Goal: Contribute content: Add original content to the website for others to see

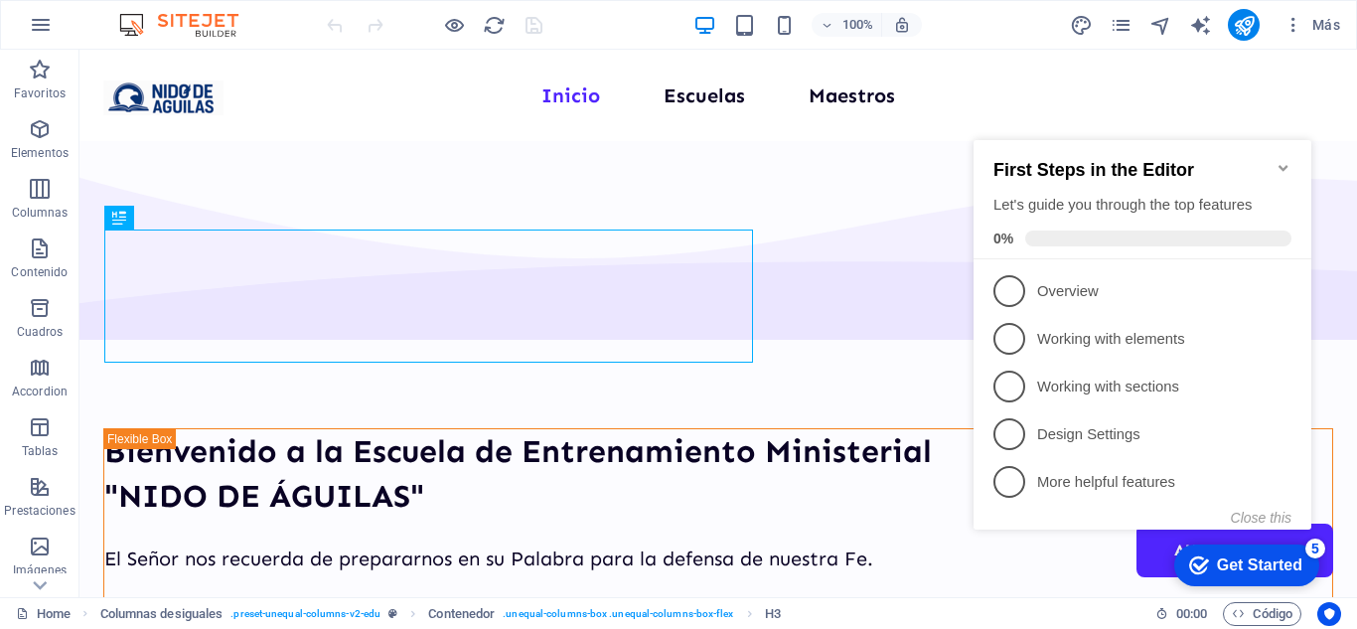
click at [1219, 558] on div "Get Started" at bounding box center [1259, 565] width 85 height 18
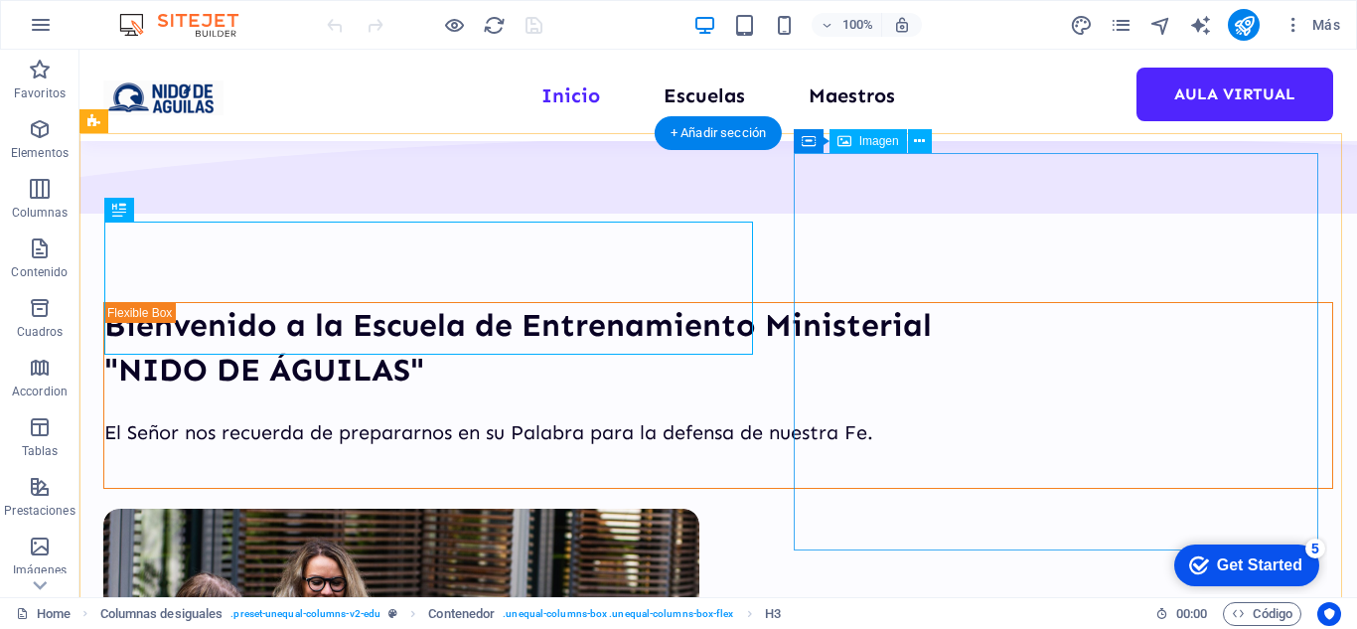
scroll to position [199, 0]
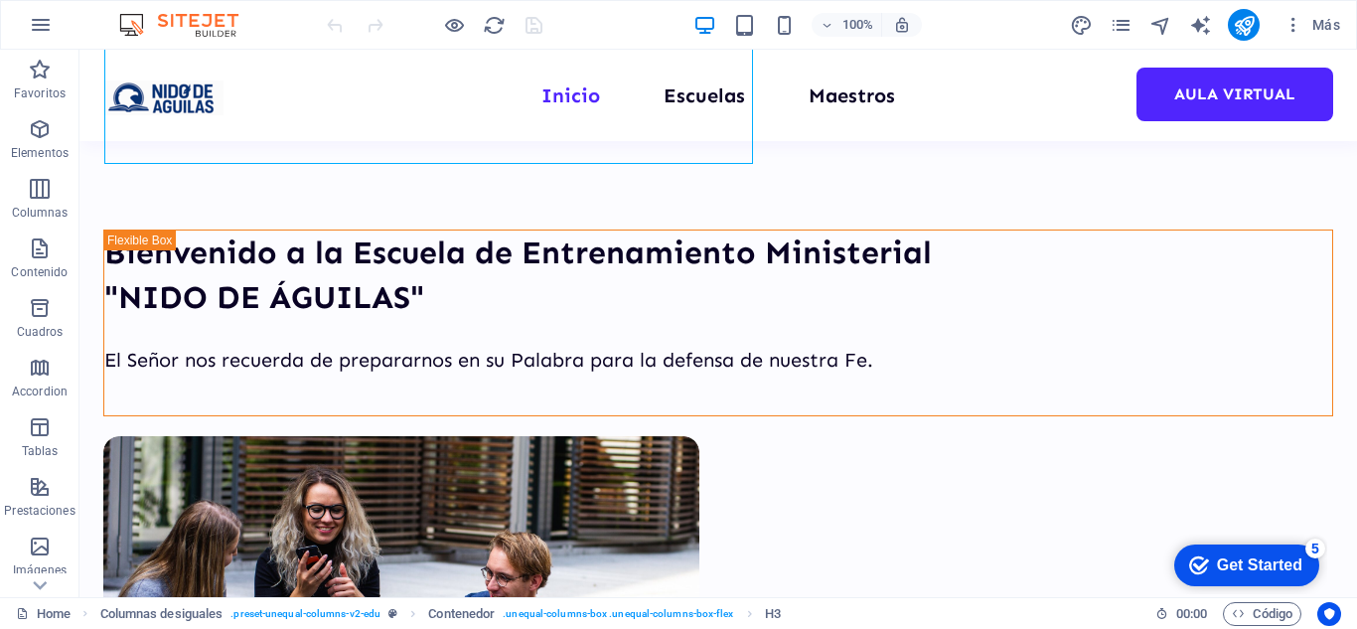
click at [1253, 563] on div "Get Started" at bounding box center [1259, 565] width 85 height 18
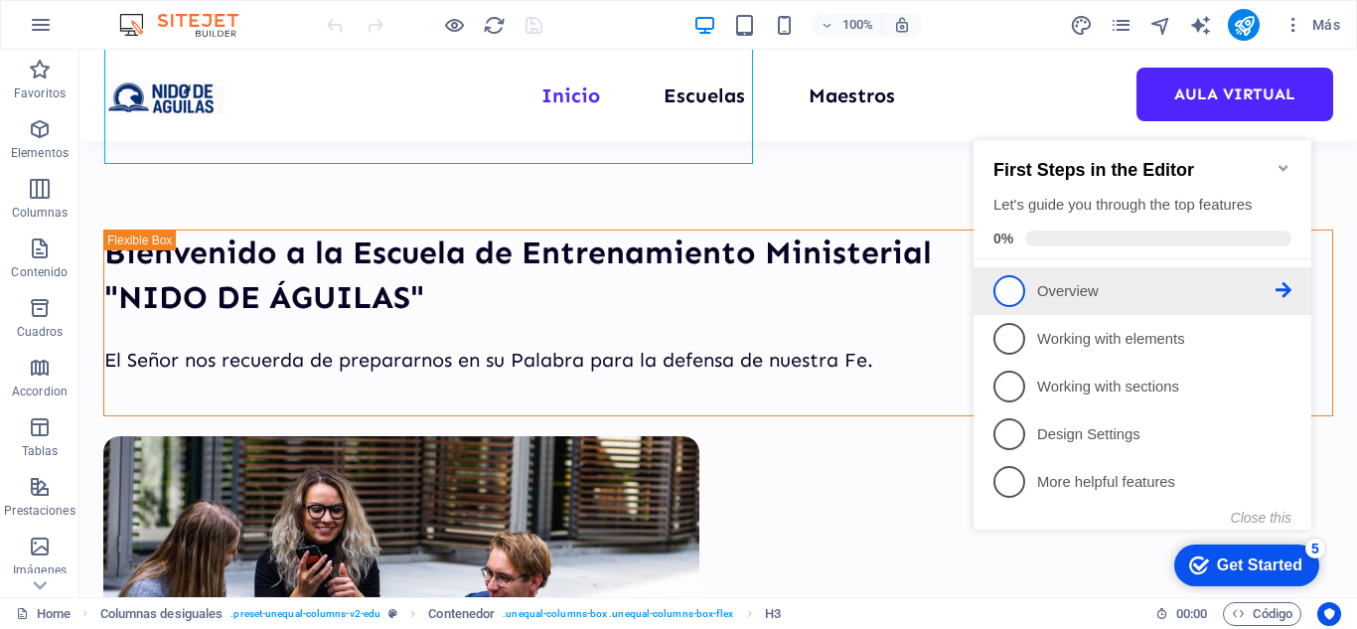
click at [1067, 281] on p "Overview - incomplete" at bounding box center [1156, 291] width 238 height 21
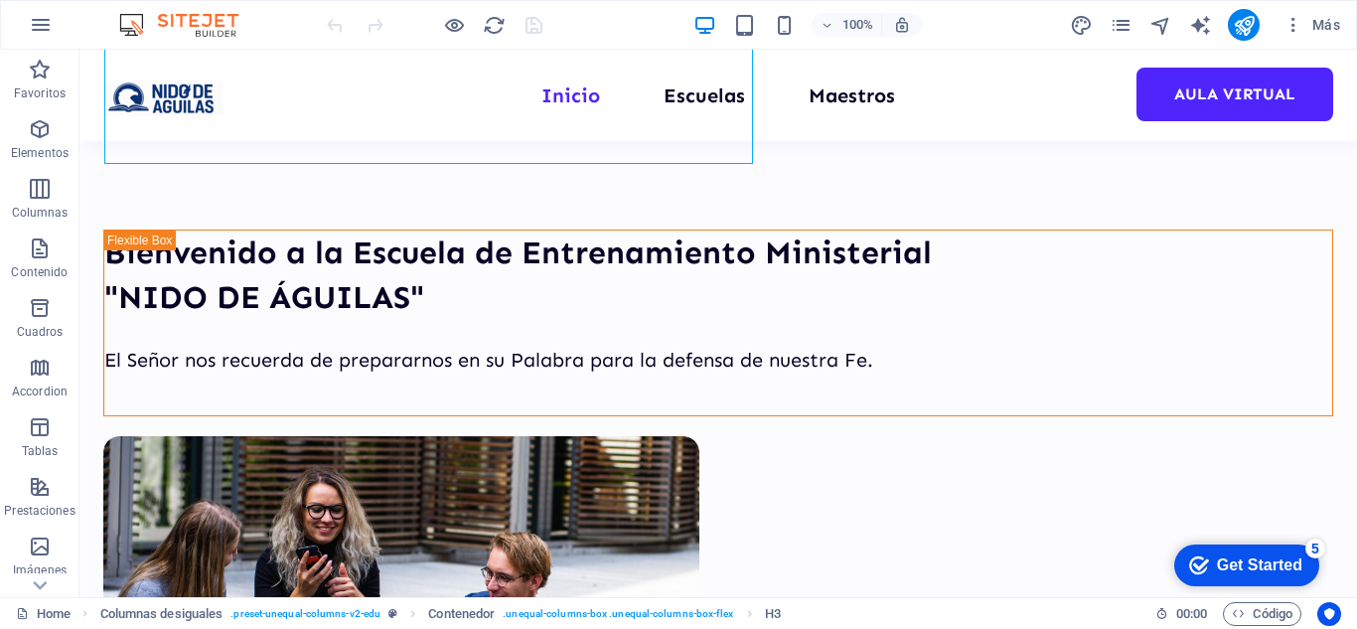
scroll to position [0, 0]
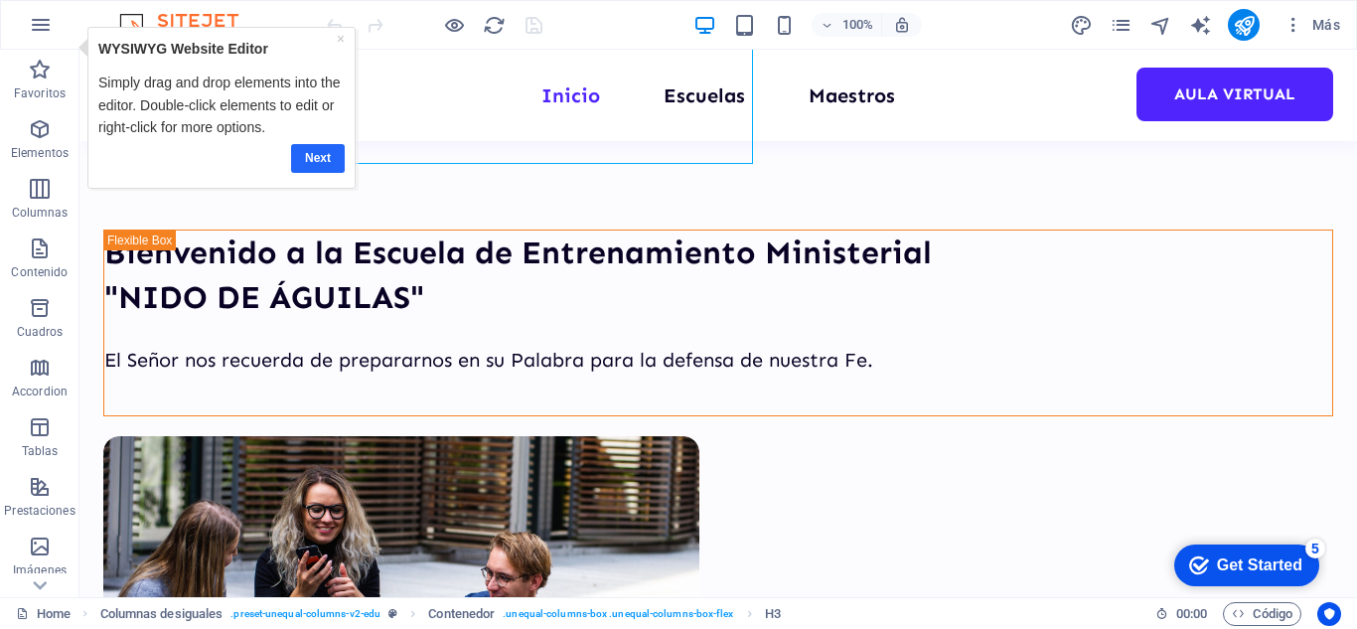
click at [309, 148] on link "Next" at bounding box center [317, 158] width 54 height 29
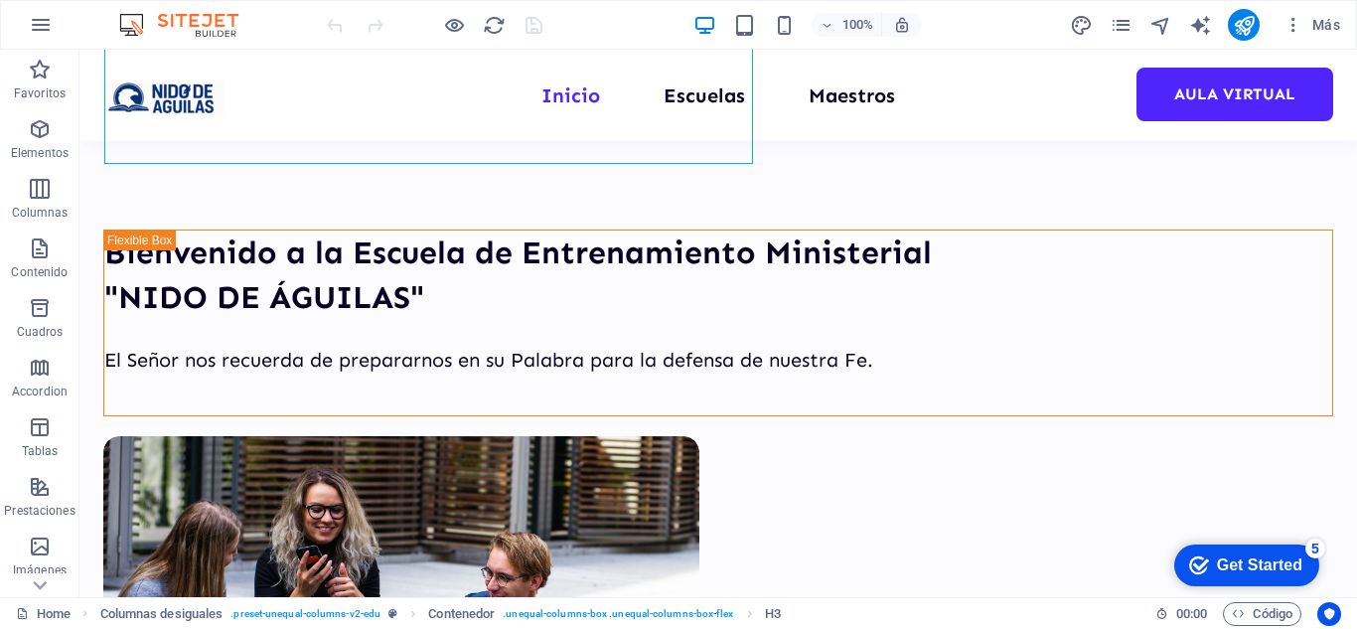
click at [1246, 564] on div "Get Started" at bounding box center [1259, 565] width 85 height 18
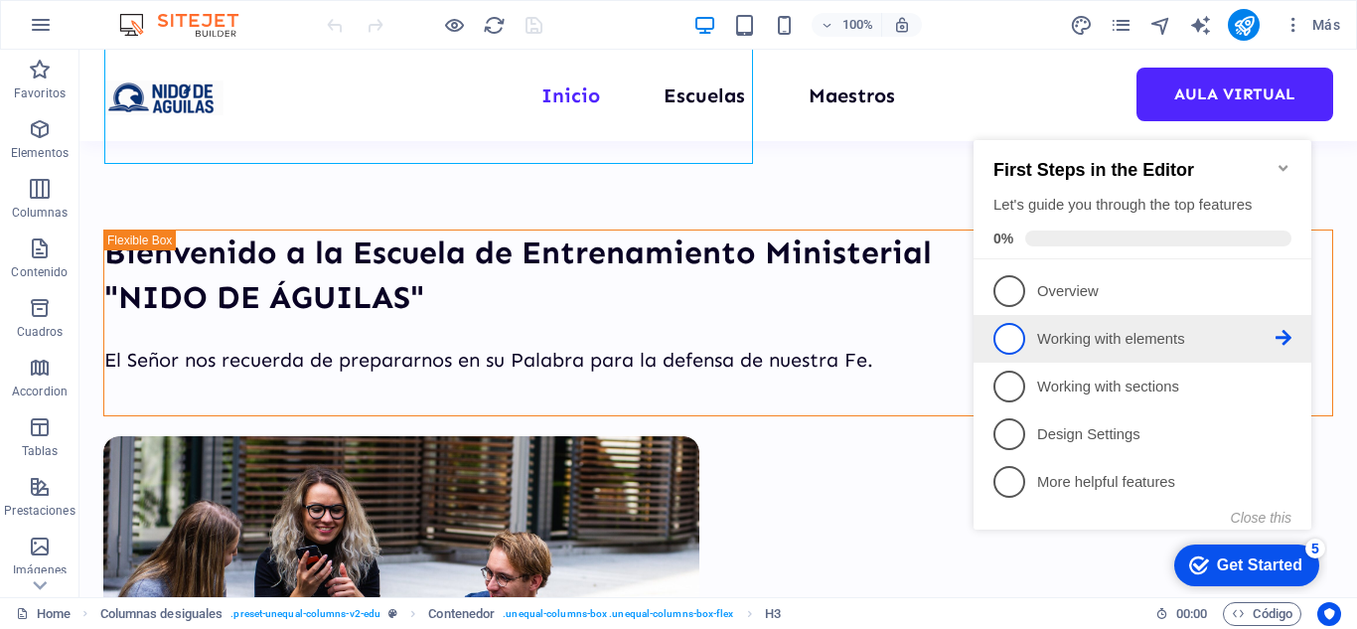
click at [1105, 315] on li "2 Working with elements - incomplete" at bounding box center [1143, 339] width 338 height 48
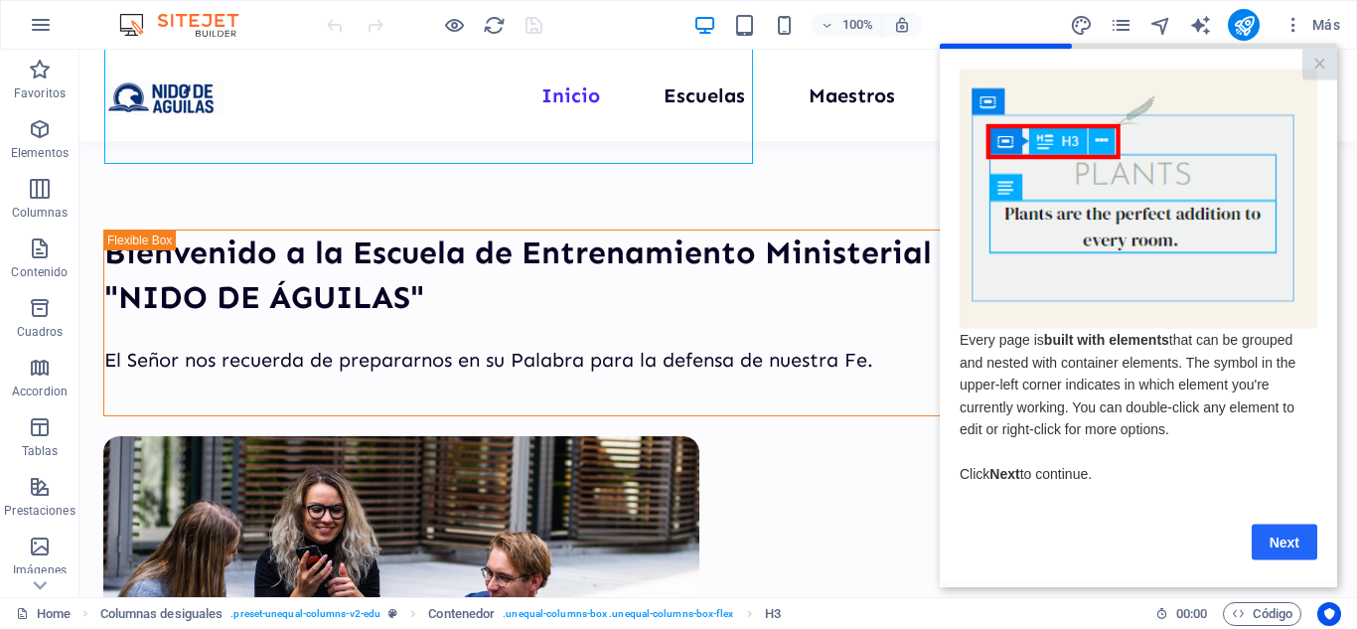
click at [1305, 540] on link "Next" at bounding box center [1285, 542] width 66 height 36
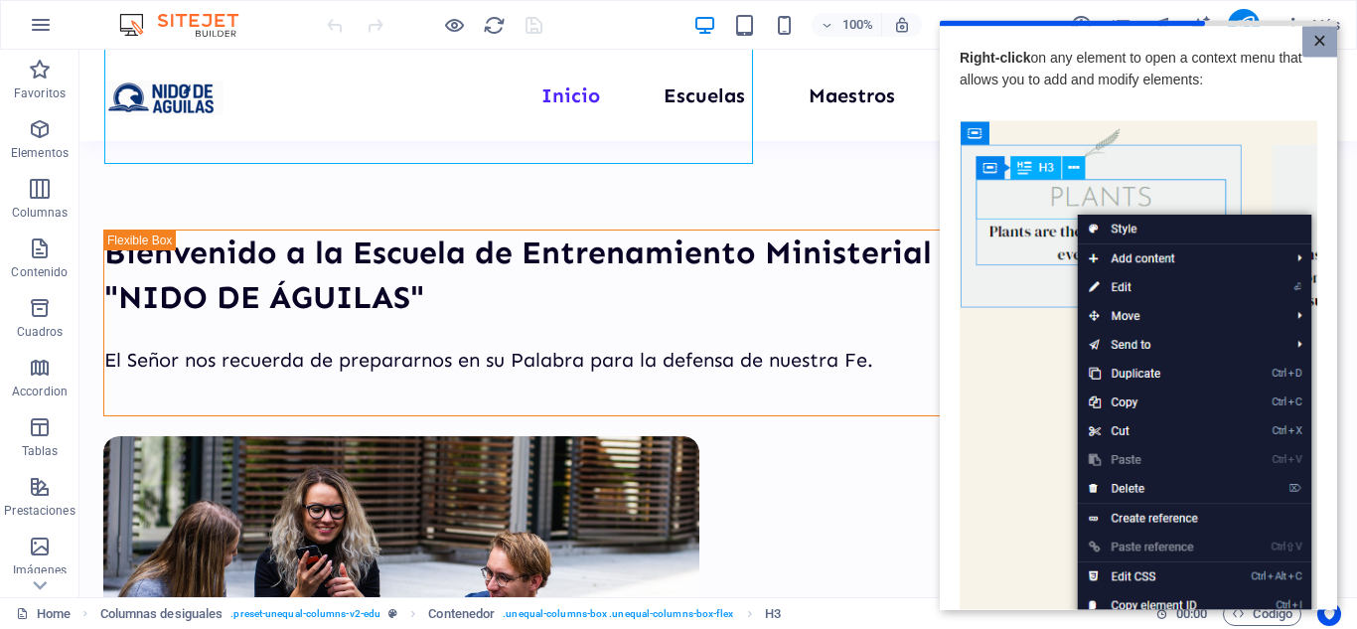
click at [1307, 39] on link "×" at bounding box center [1319, 41] width 35 height 31
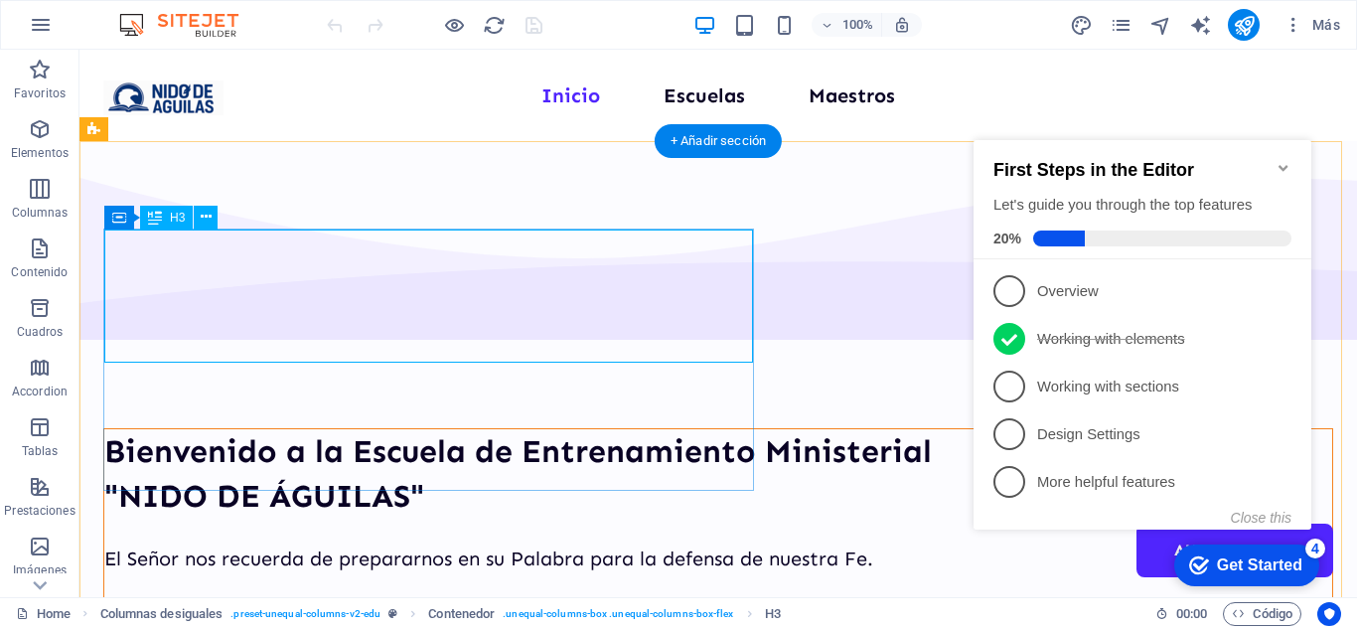
scroll to position [99, 0]
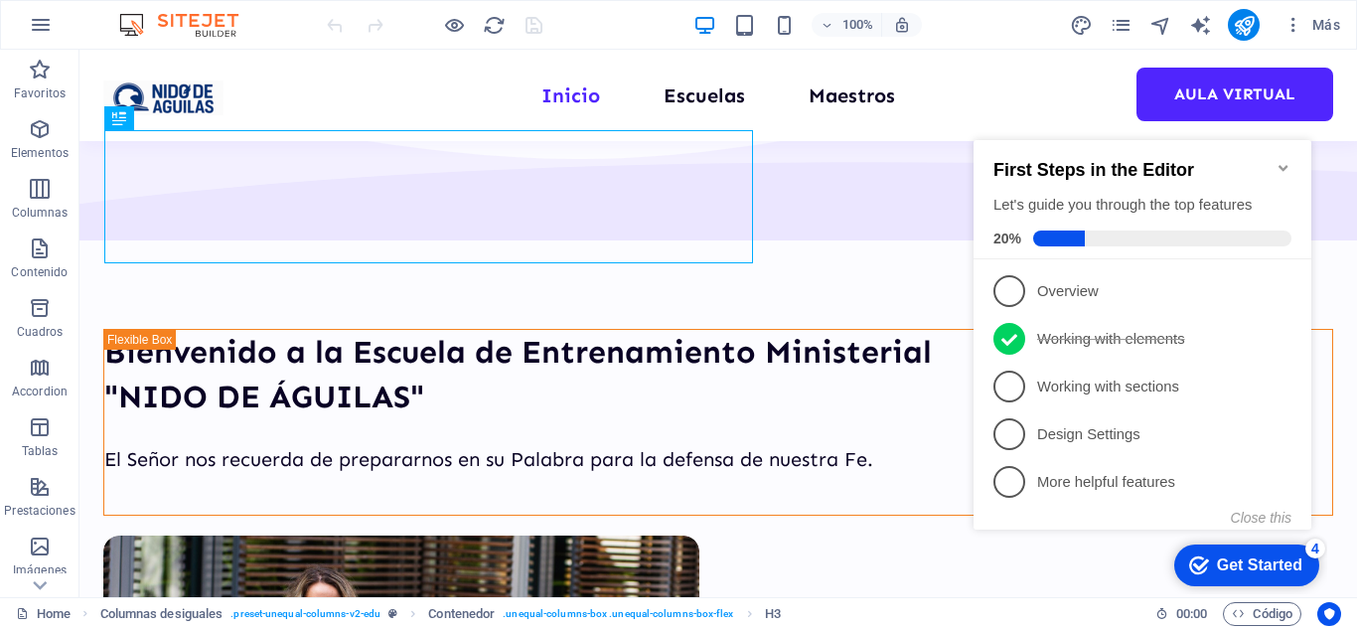
click at [1256, 558] on div "Get Started" at bounding box center [1259, 565] width 85 height 18
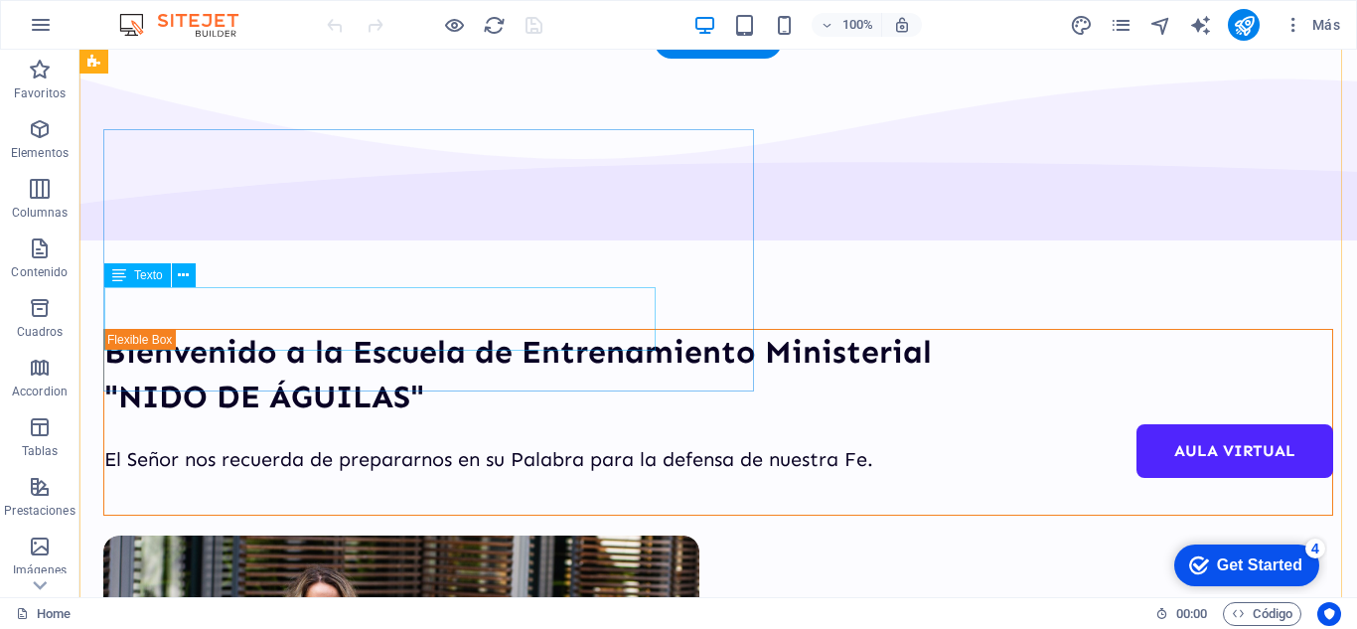
scroll to position [0, 0]
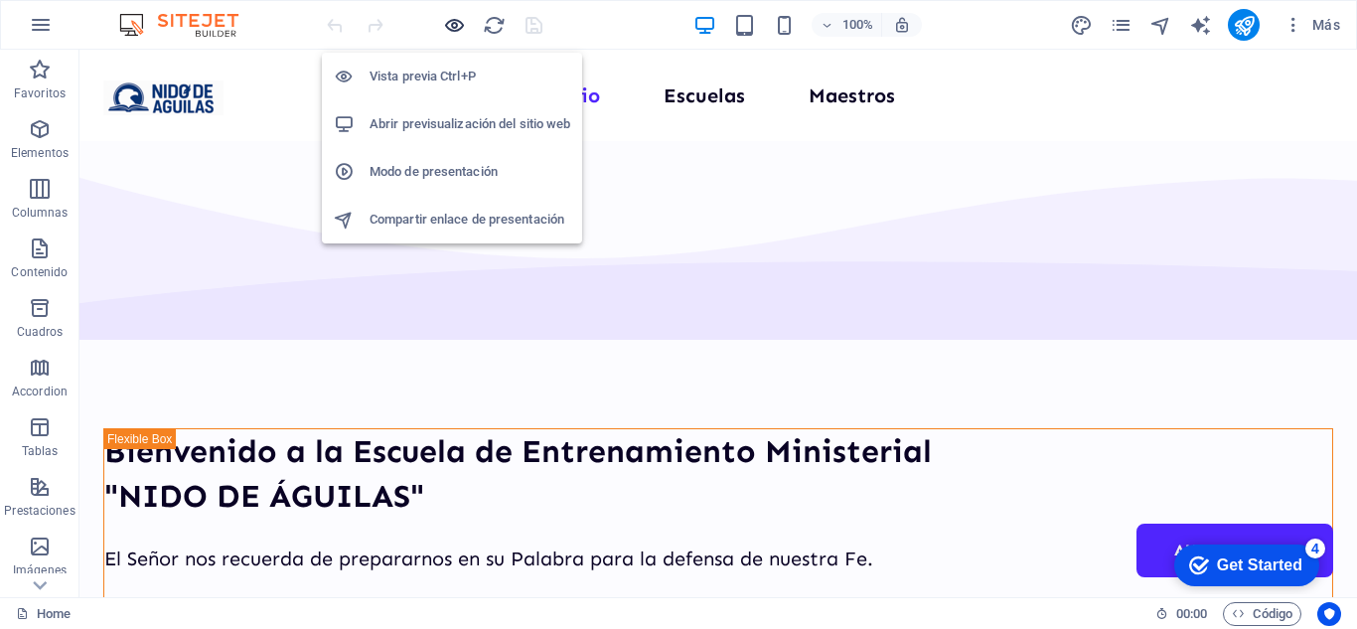
click at [457, 28] on icon "button" at bounding box center [454, 25] width 23 height 23
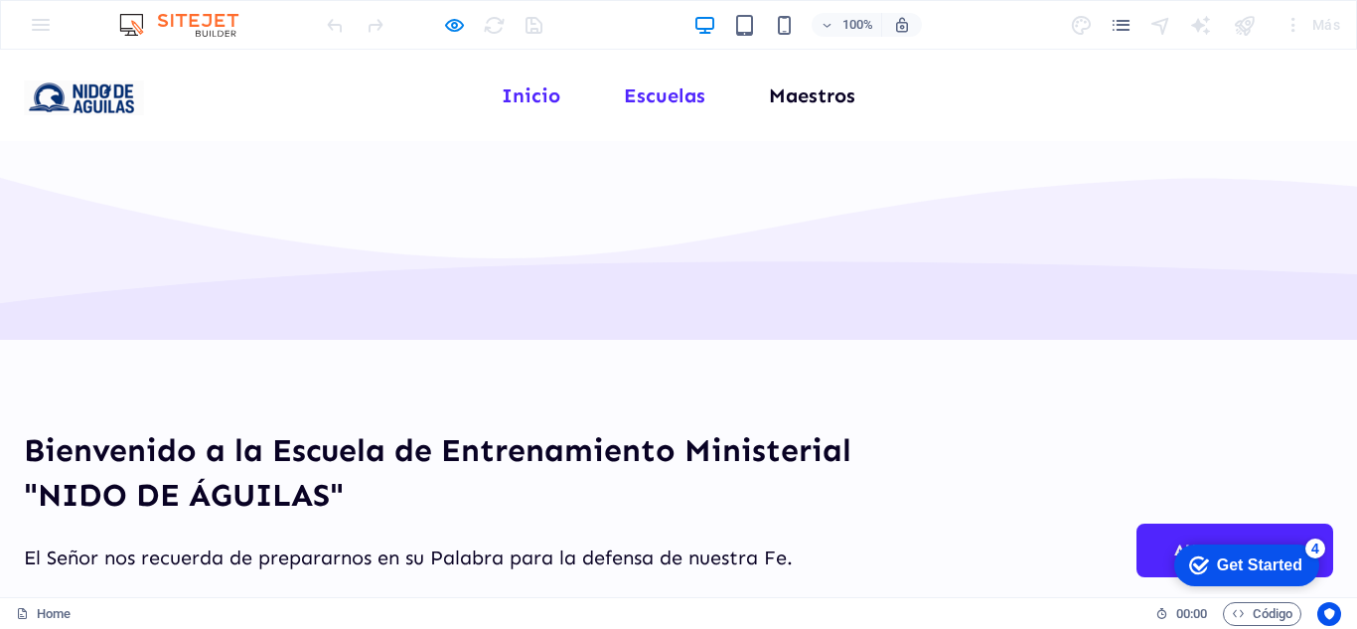
click at [647, 85] on link "Escuelas" at bounding box center [664, 95] width 81 height 20
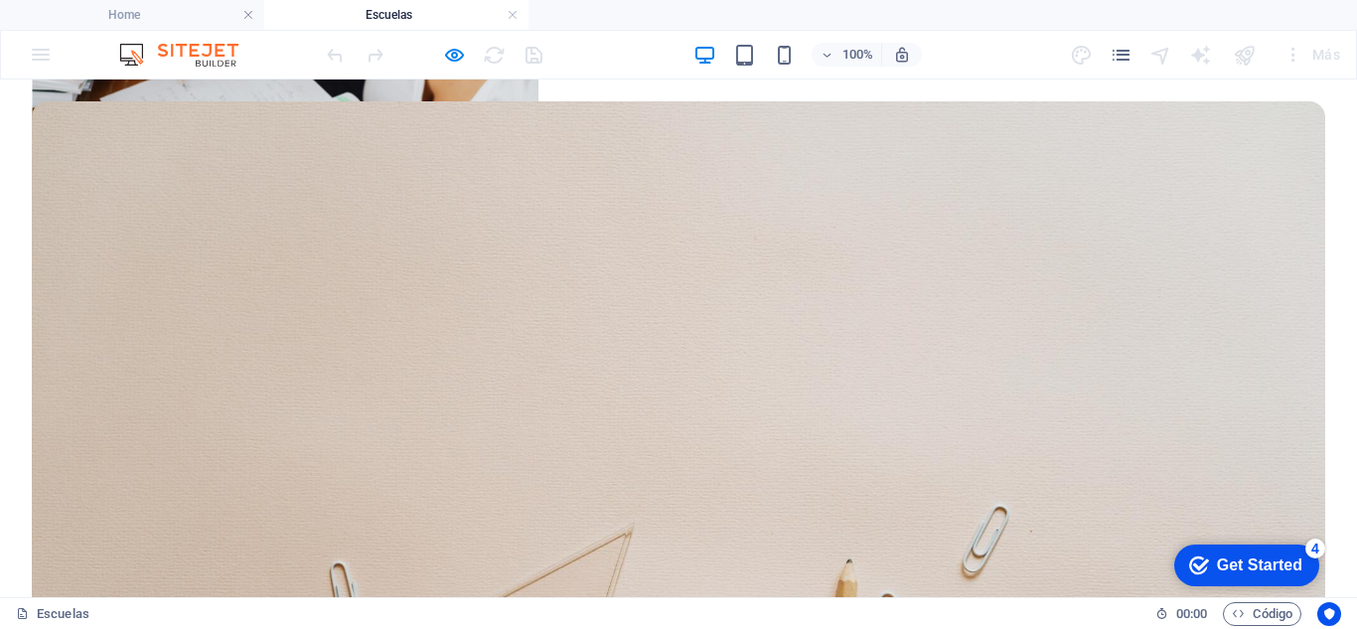
scroll to position [894, 0]
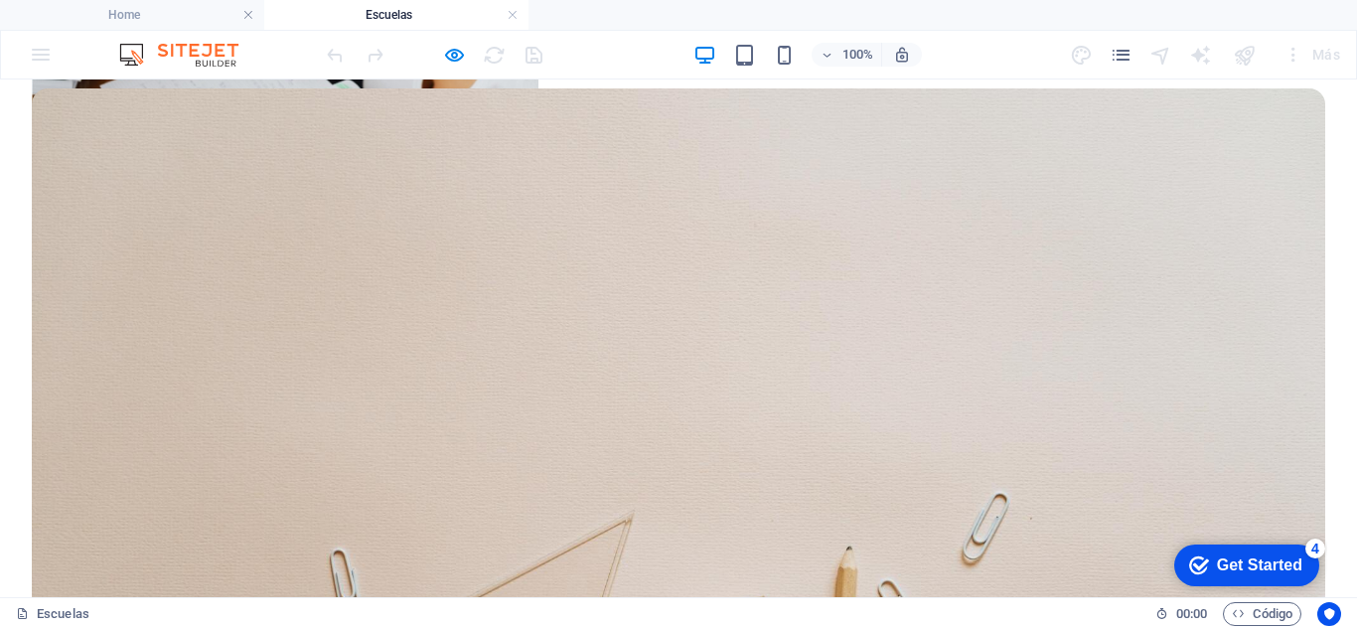
click at [377, 256] on figure at bounding box center [678, 521] width 1293 height 866
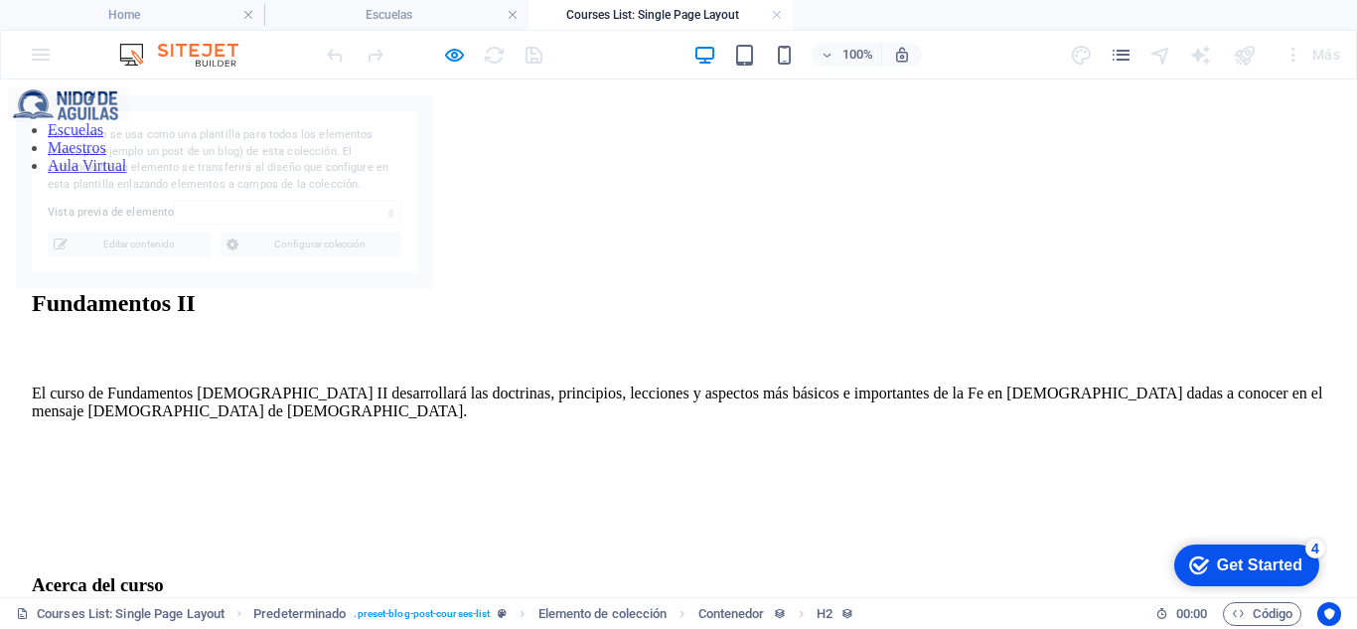
scroll to position [1128, 0]
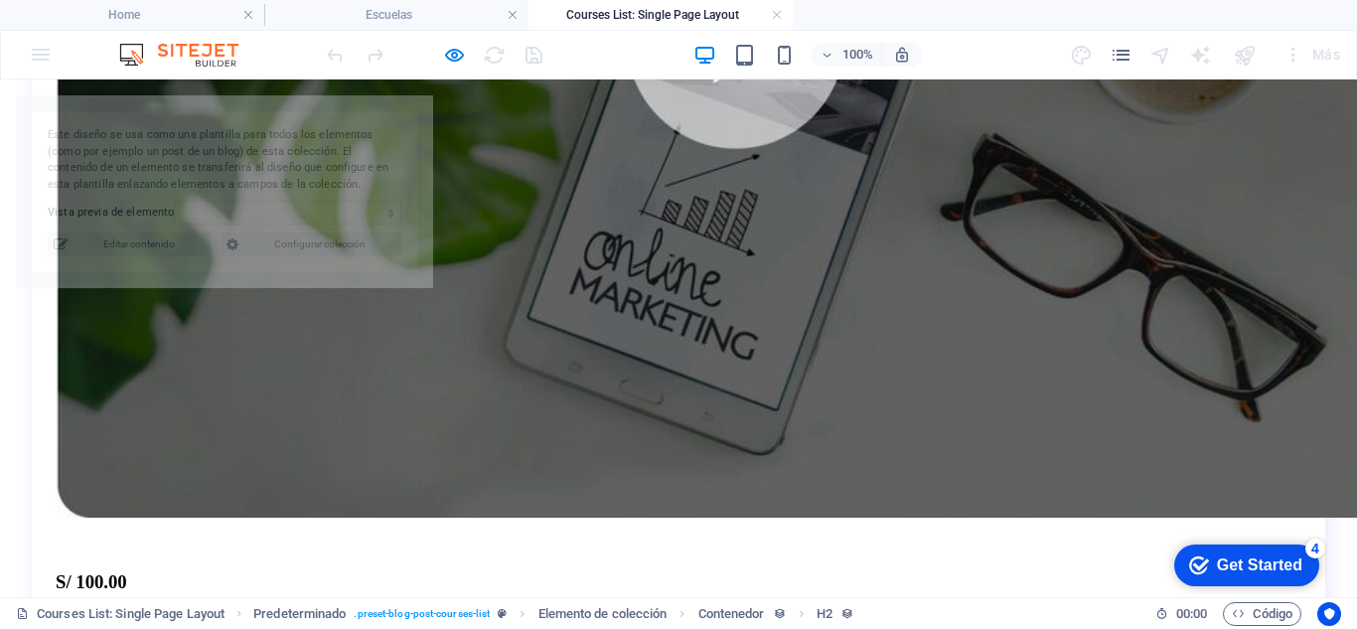
select select "67ec2ed96b58f4078e67d841"
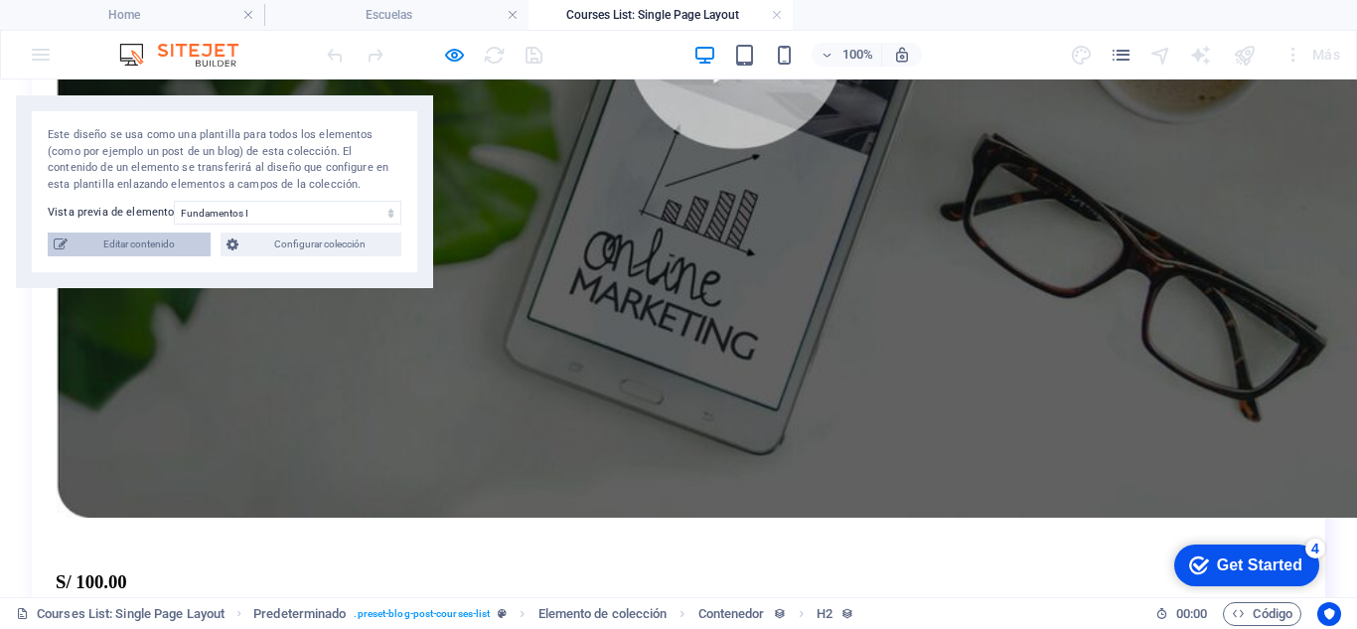
click at [152, 247] on span "Editar contenido" at bounding box center [139, 244] width 131 height 24
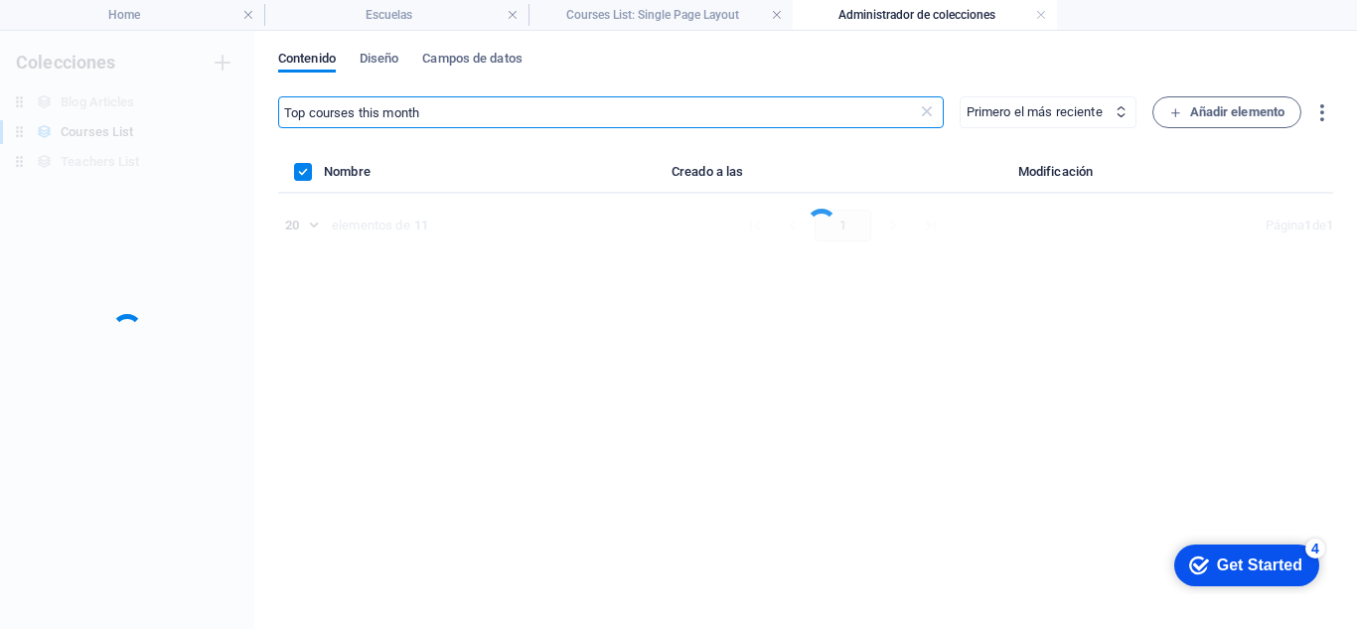
scroll to position [0, 0]
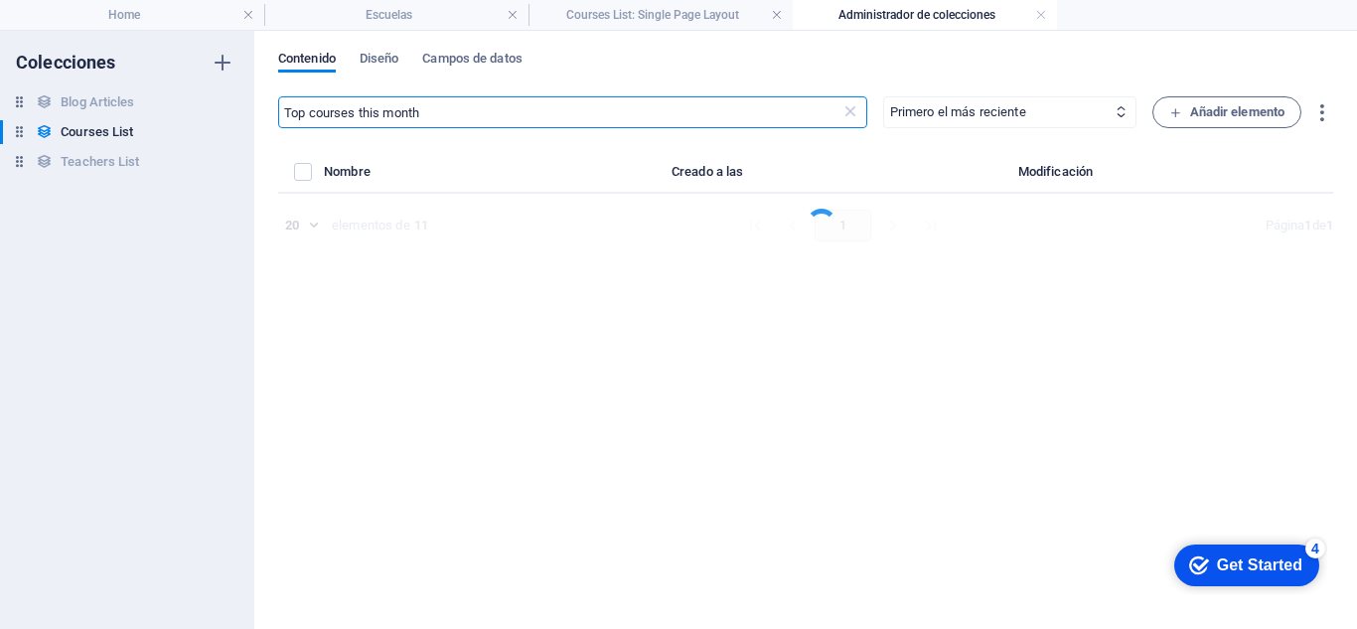
select select "Fundamentos"
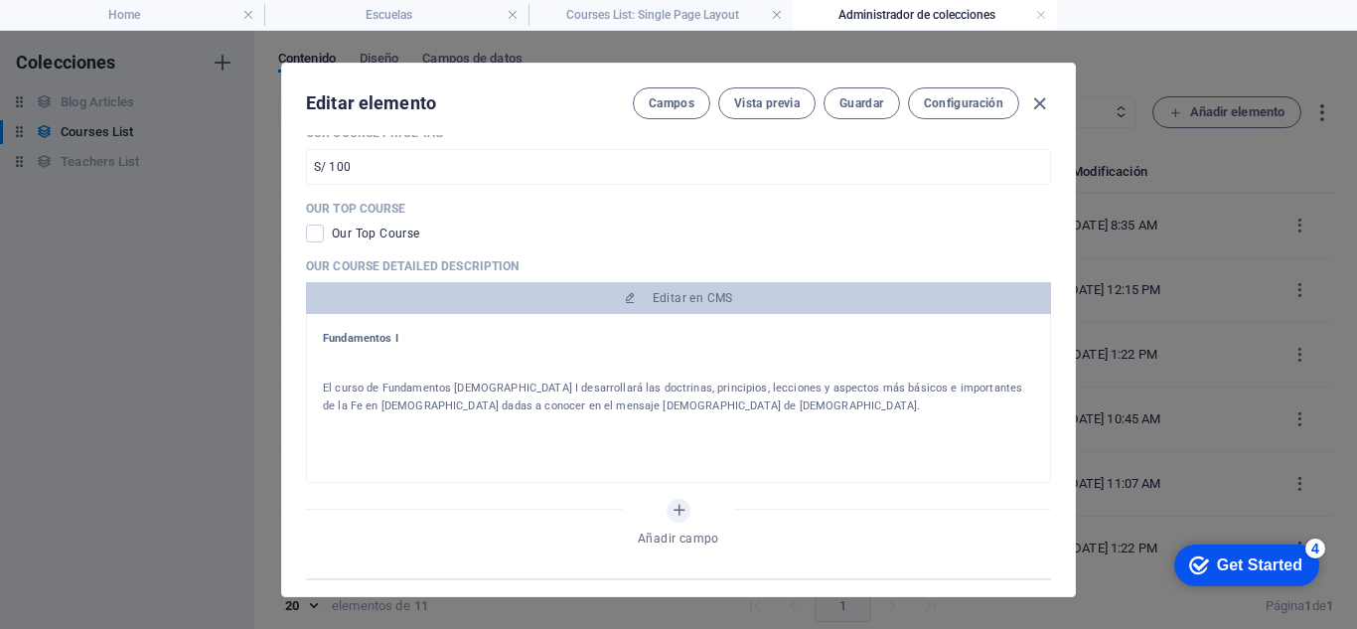
scroll to position [795, 0]
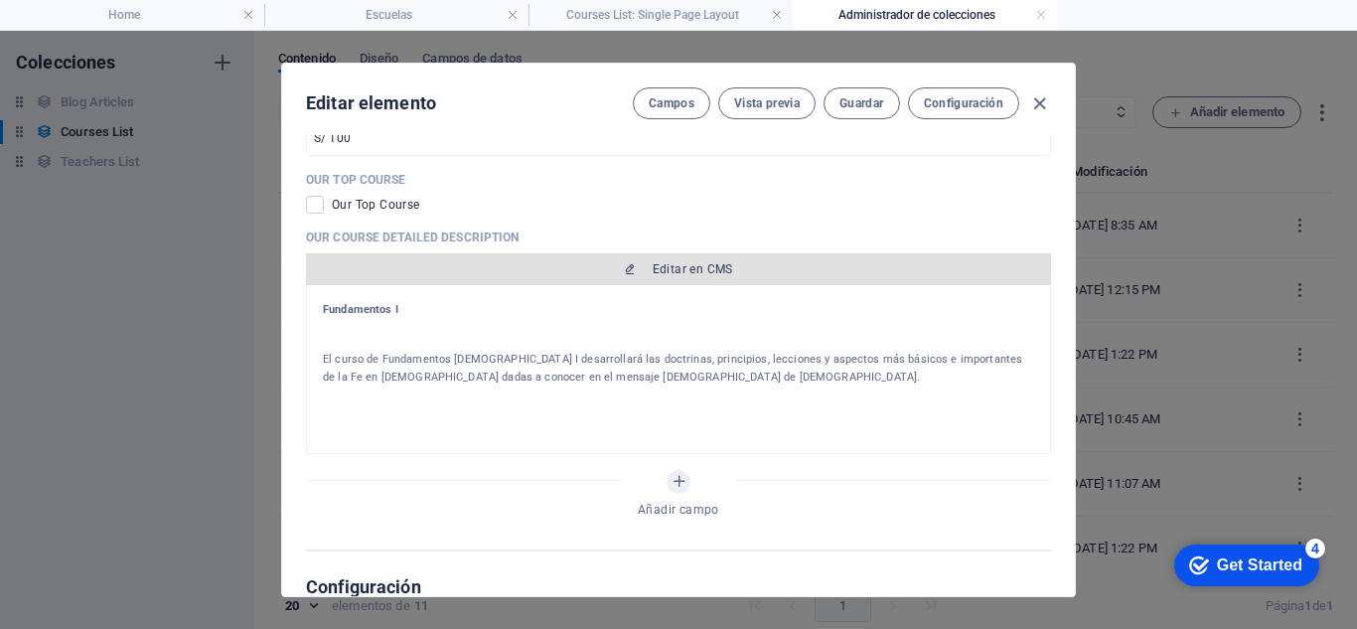
click at [726, 264] on span "Editar en CMS" at bounding box center [693, 269] width 80 height 16
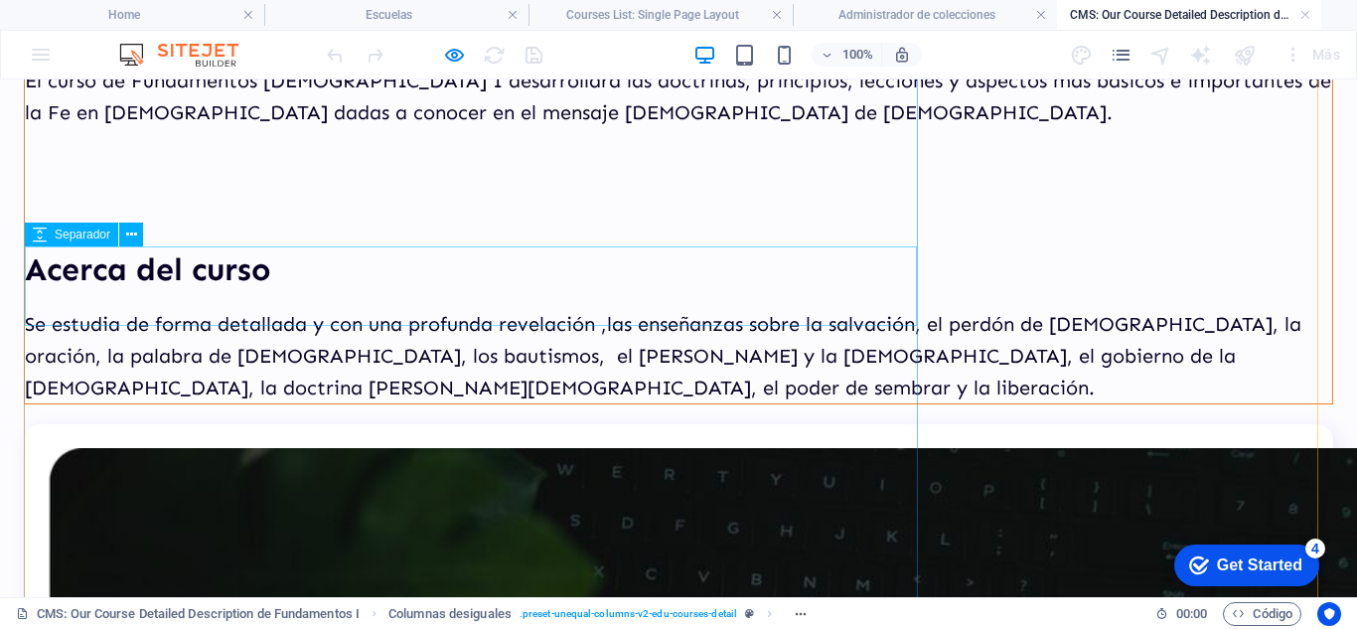
scroll to position [298, 0]
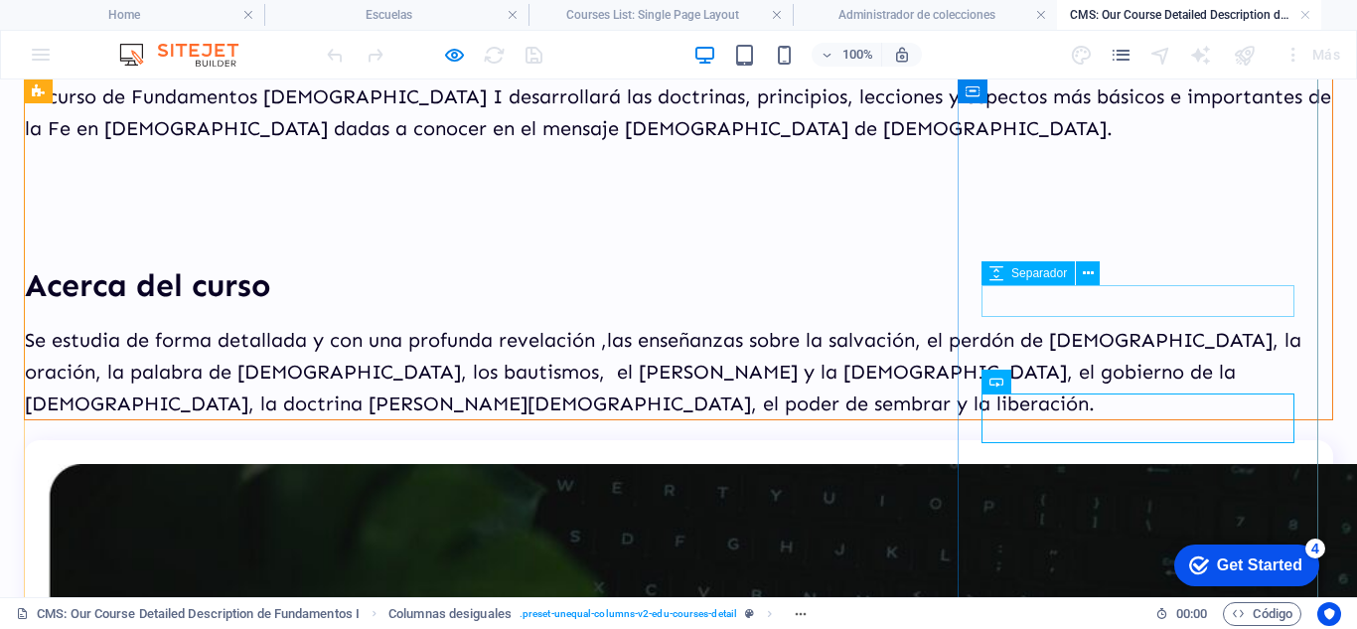
scroll to position [199, 0]
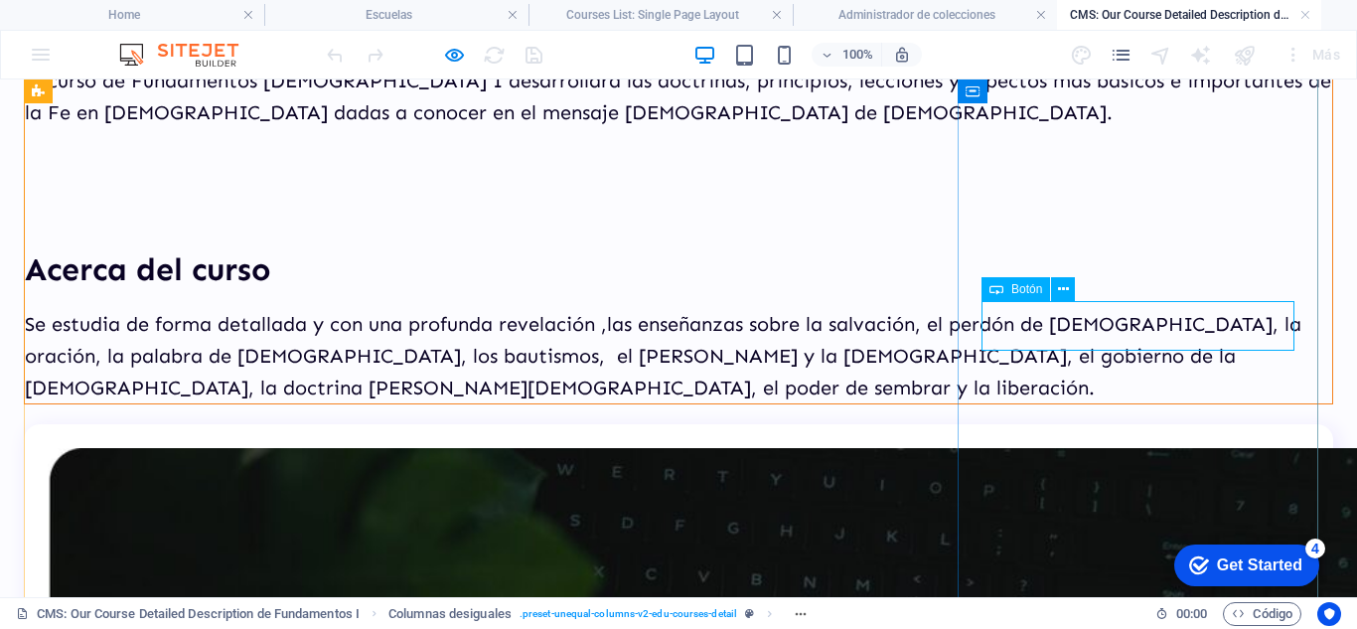
select select "%"
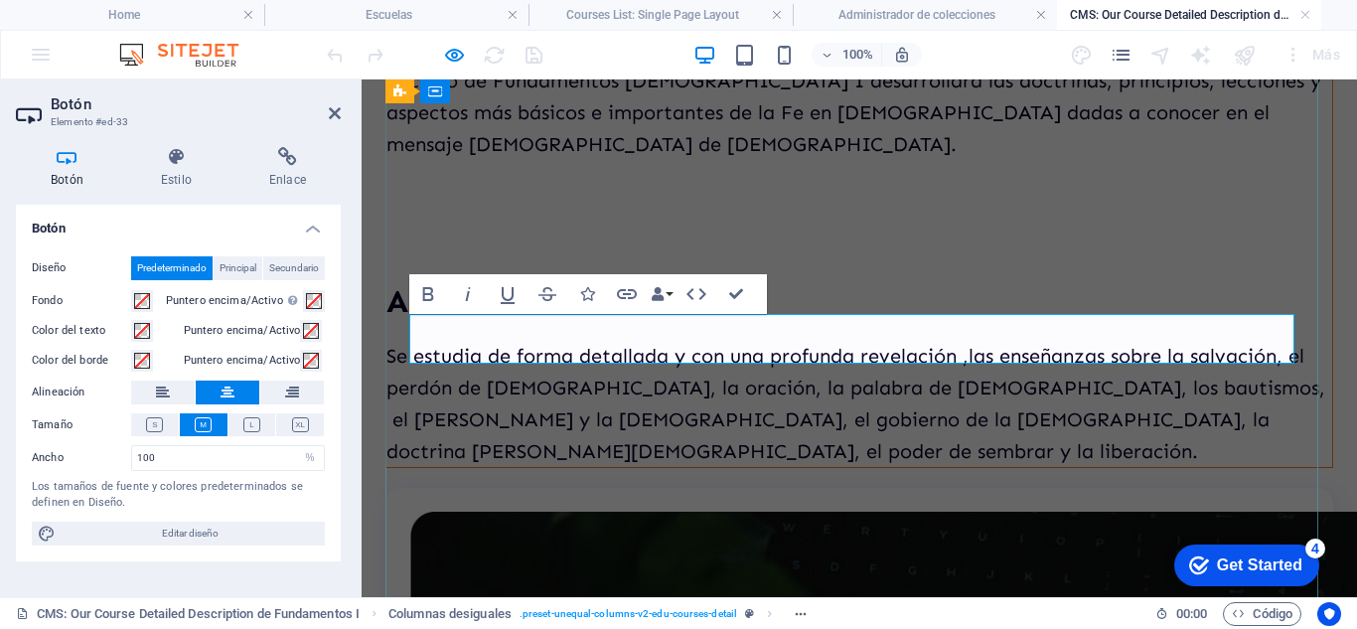
scroll to position [1116, 0]
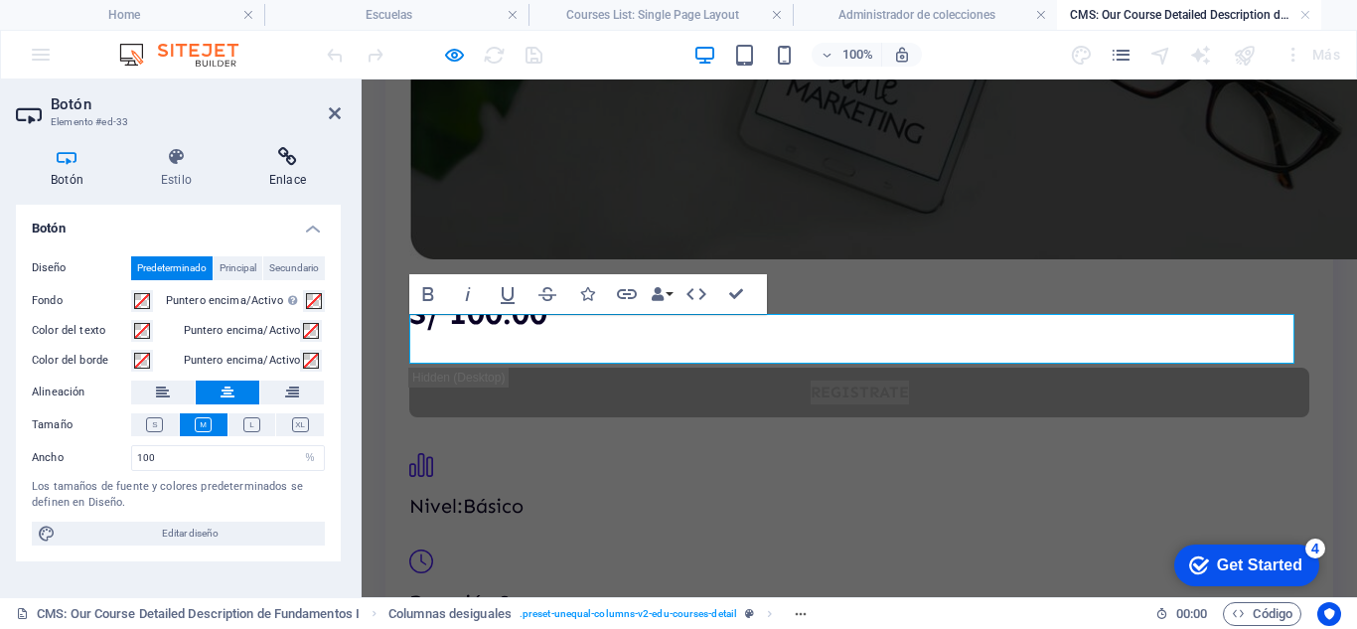
click at [289, 163] on icon at bounding box center [287, 157] width 106 height 20
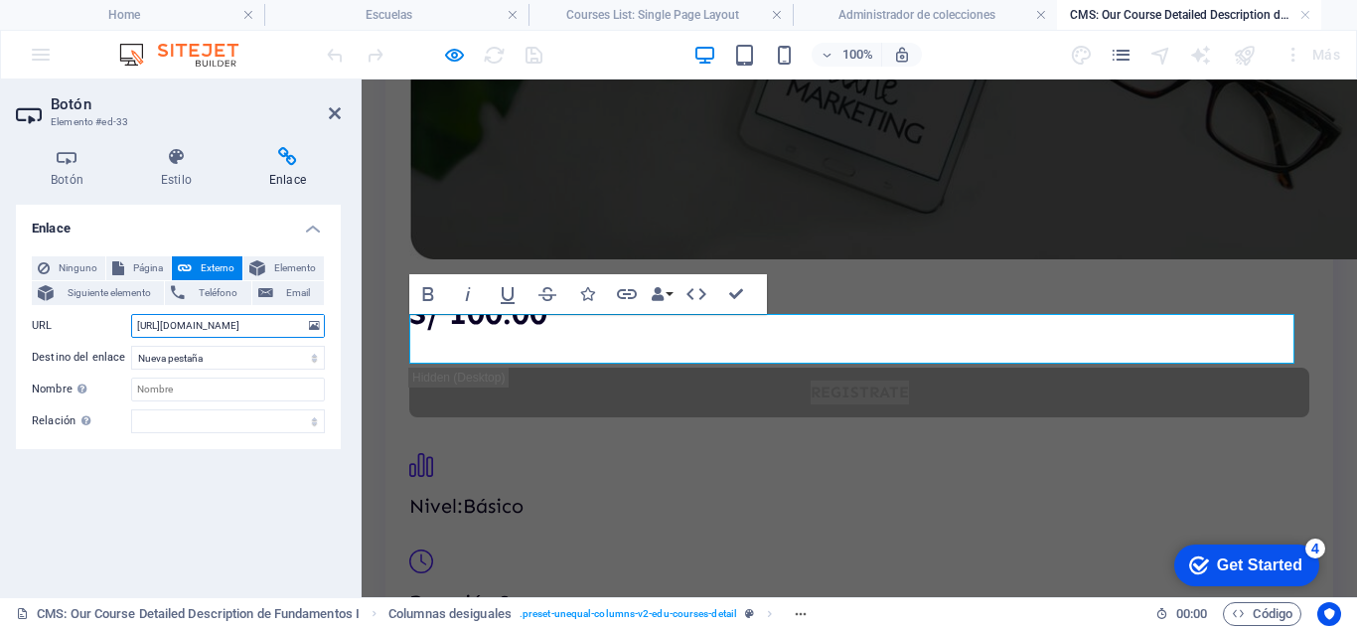
click at [251, 333] on input "[URL][DOMAIN_NAME]" at bounding box center [228, 326] width 194 height 24
drag, startPoint x: 251, startPoint y: 333, endPoint x: 297, endPoint y: 331, distance: 45.7
click at [297, 331] on input "[URL][DOMAIN_NAME]" at bounding box center [228, 326] width 194 height 24
click at [236, 331] on input "[URL][DOMAIN_NAME]" at bounding box center [228, 326] width 194 height 24
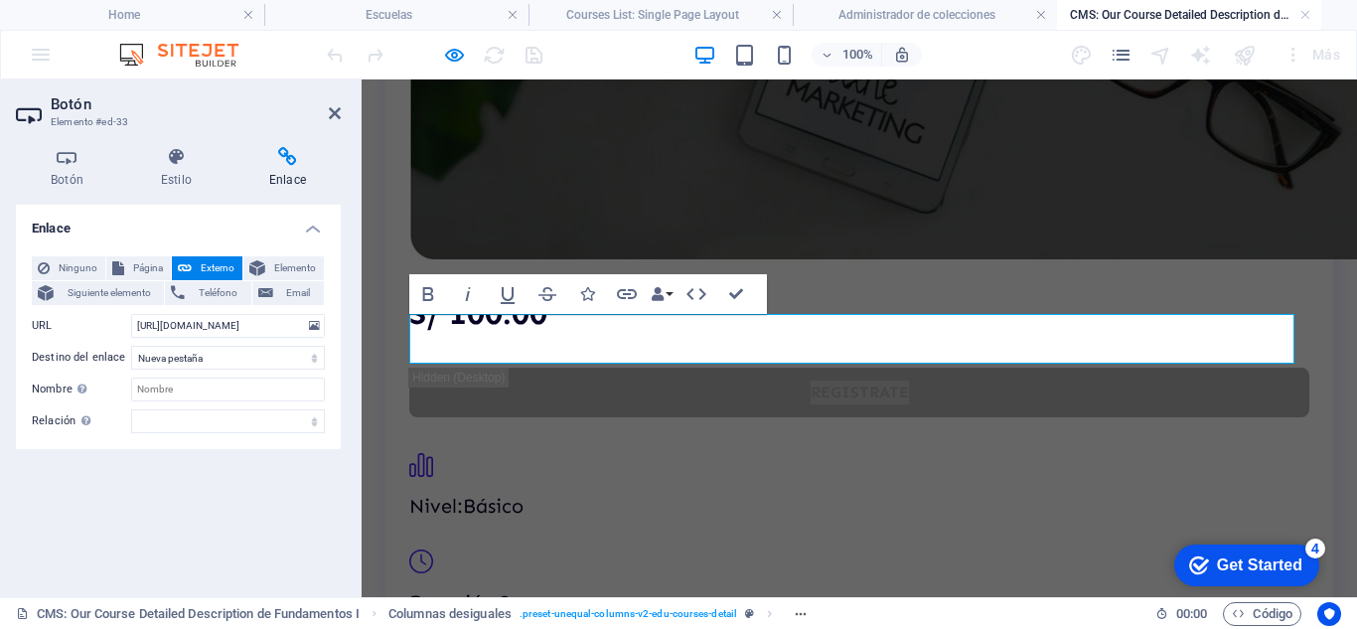
scroll to position [0, 0]
click at [253, 326] on input "[URL][DOMAIN_NAME]" at bounding box center [228, 326] width 194 height 24
paste input "04688938568a9d"
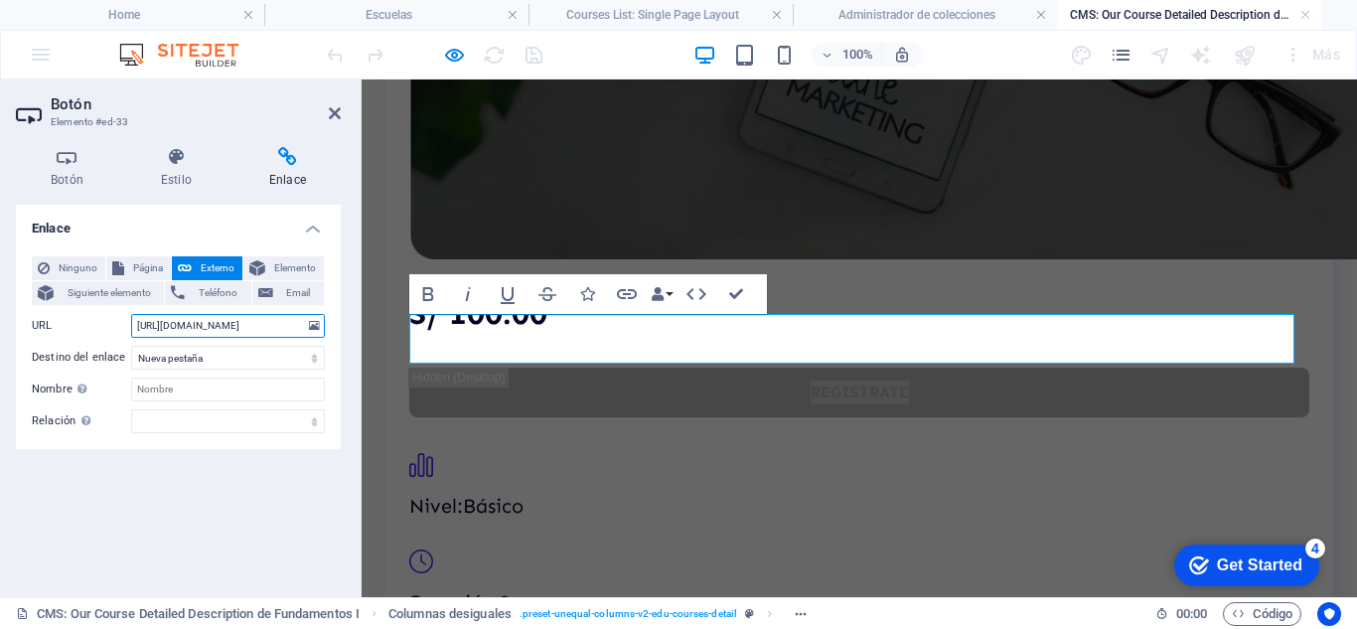
type input "[URL][DOMAIN_NAME]"
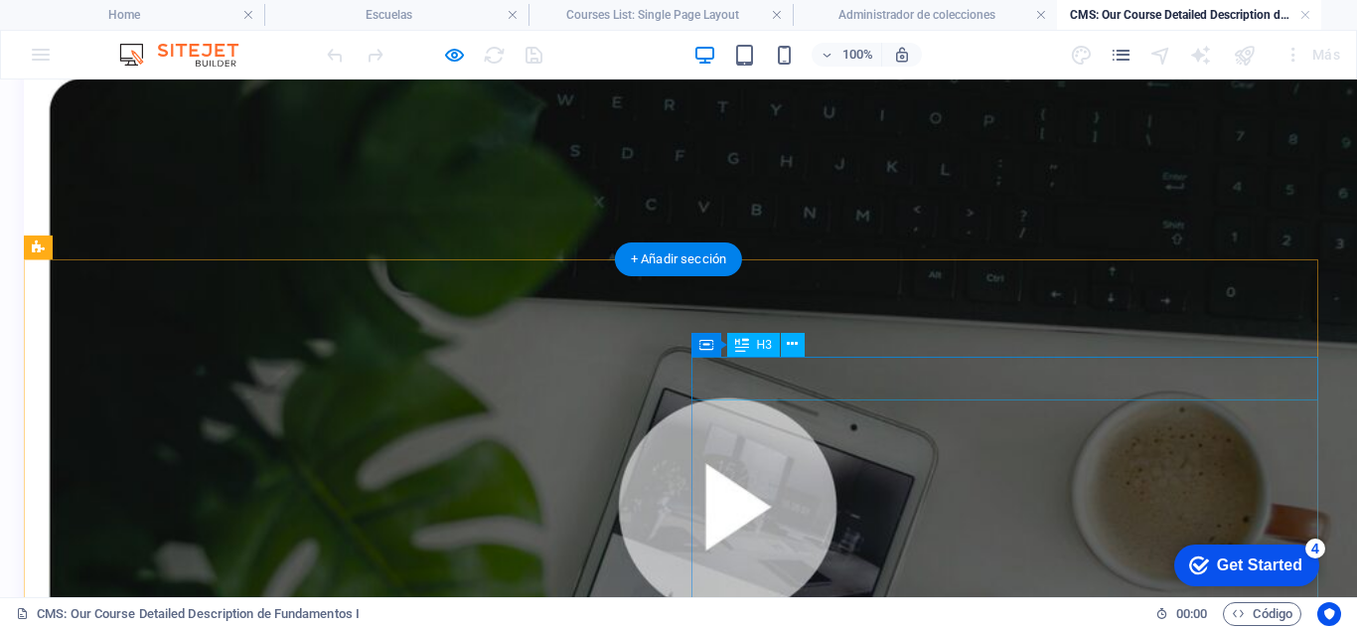
scroll to position [370, 0]
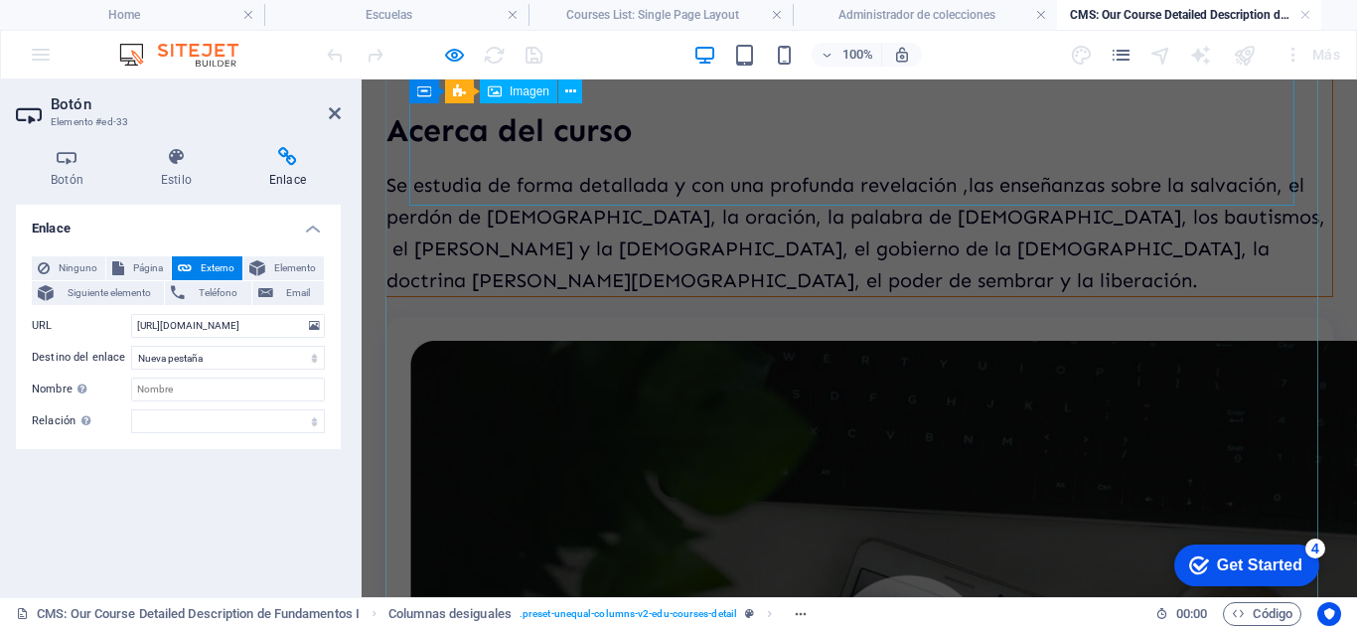
scroll to position [1116, 0]
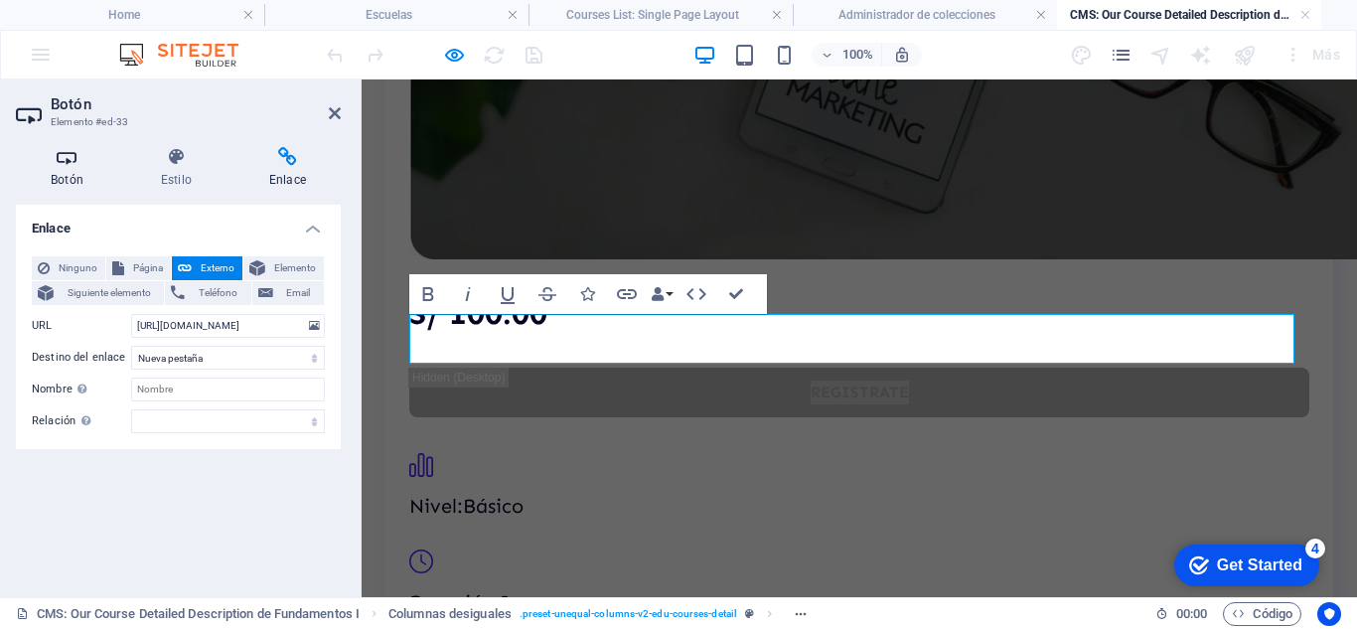
click at [56, 152] on icon at bounding box center [67, 157] width 102 height 20
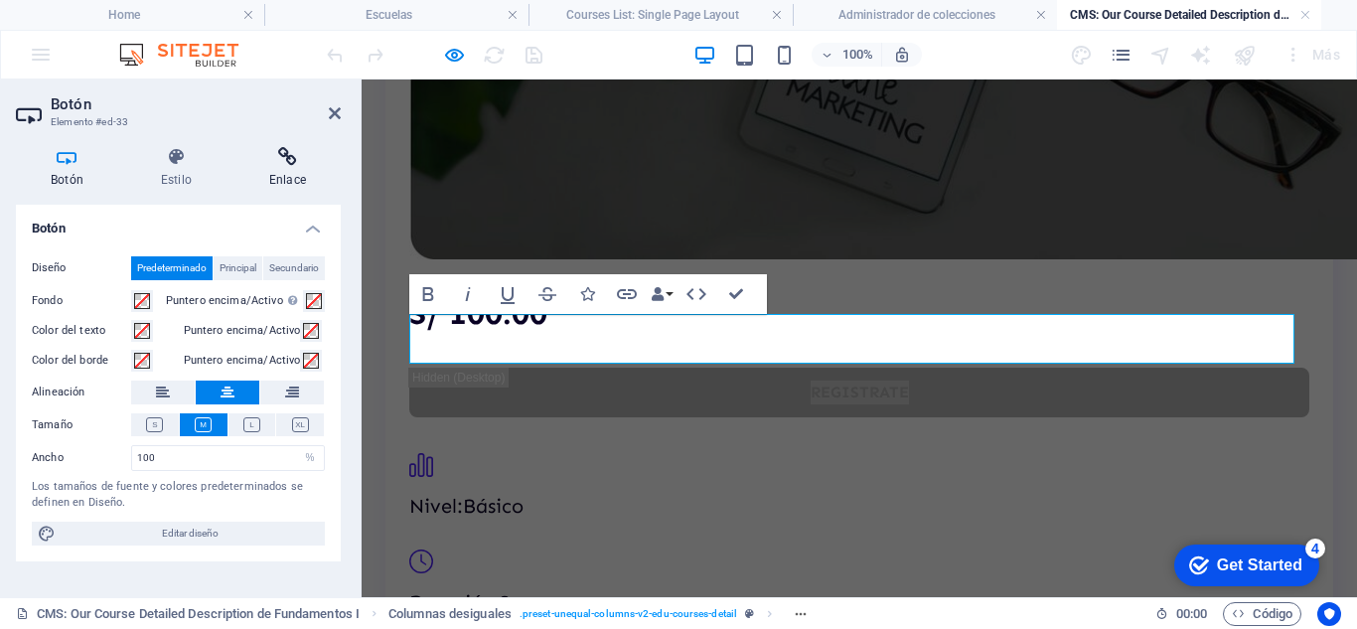
click at [291, 176] on h4 "Enlace" at bounding box center [287, 168] width 106 height 42
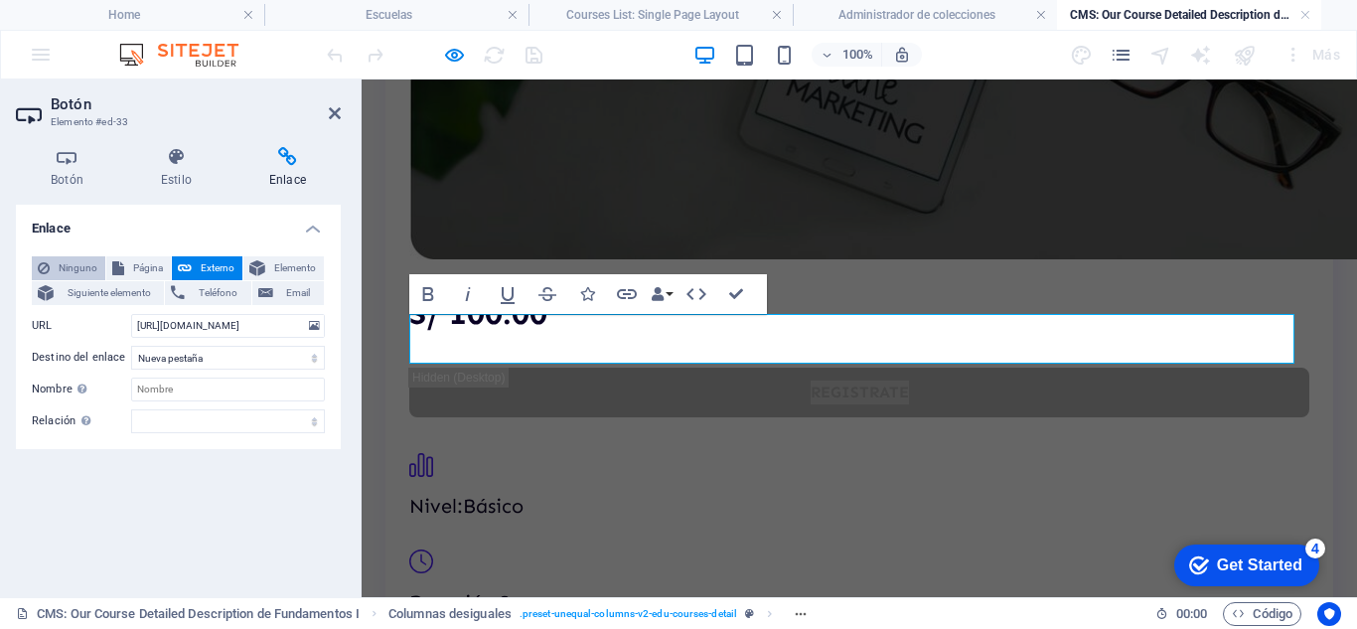
click at [86, 264] on span "Ninguno" at bounding box center [78, 268] width 44 height 24
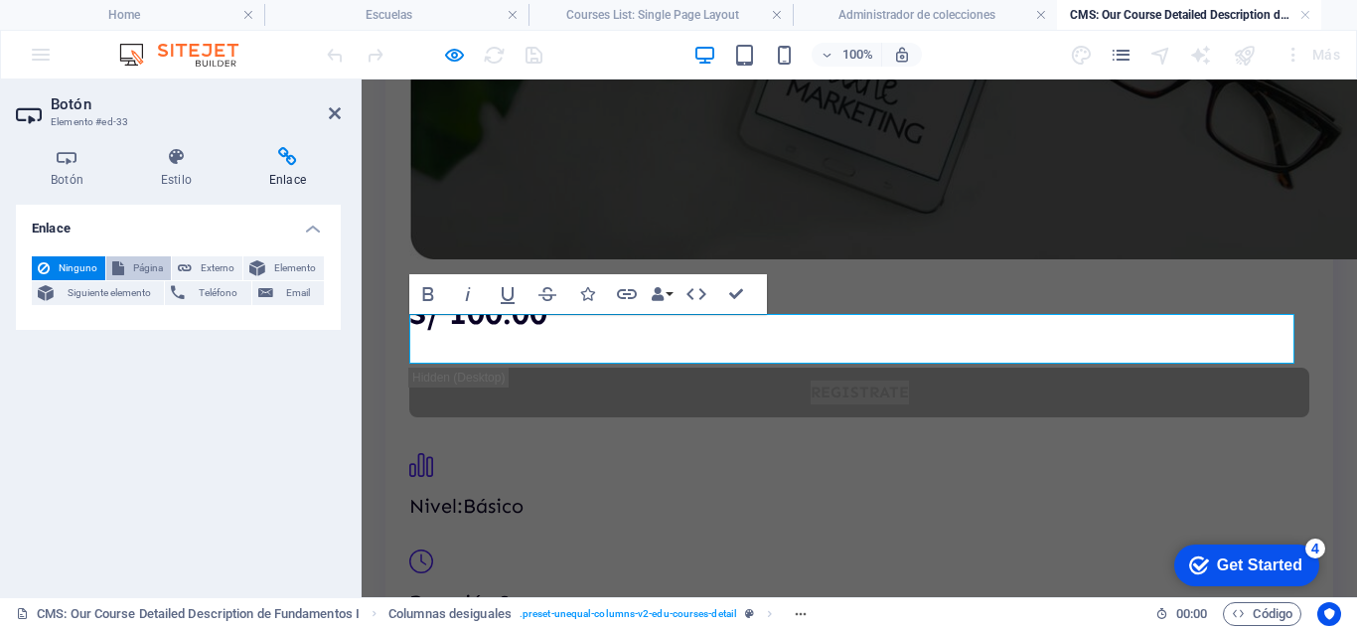
click at [122, 256] on icon at bounding box center [118, 268] width 12 height 24
select select
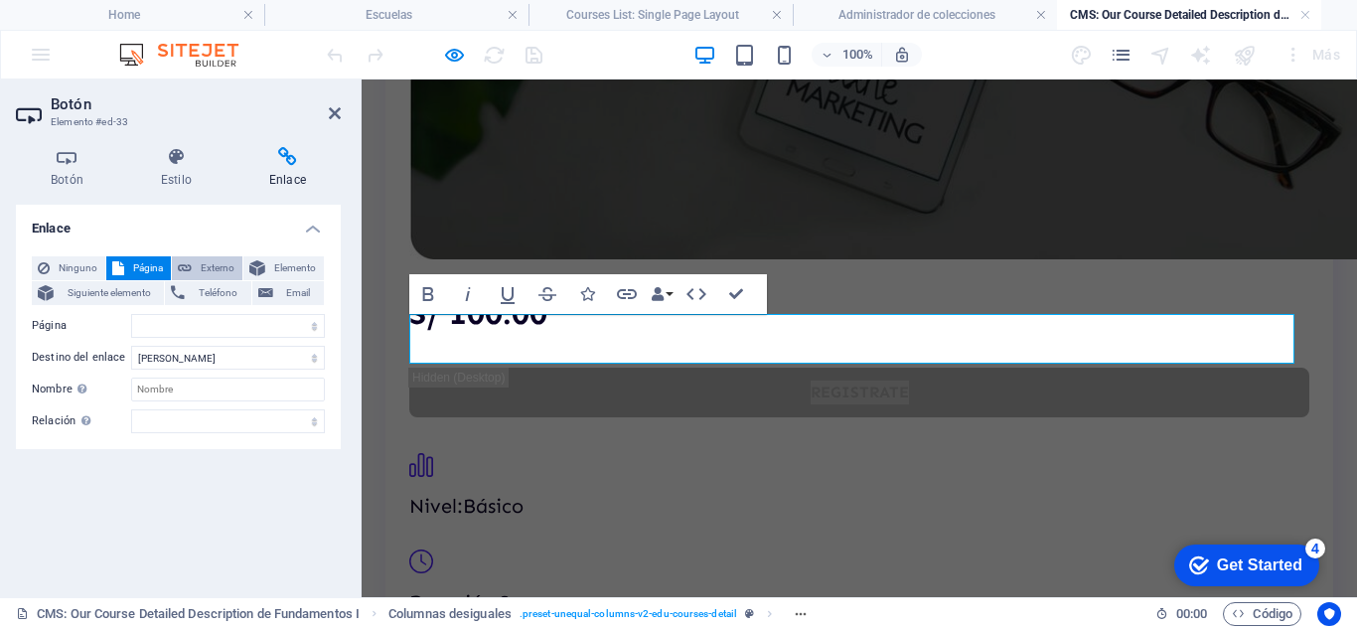
click at [202, 258] on span "Externo" at bounding box center [217, 268] width 39 height 24
select select "blank"
click at [166, 176] on h4 "Estilo" at bounding box center [180, 168] width 108 height 42
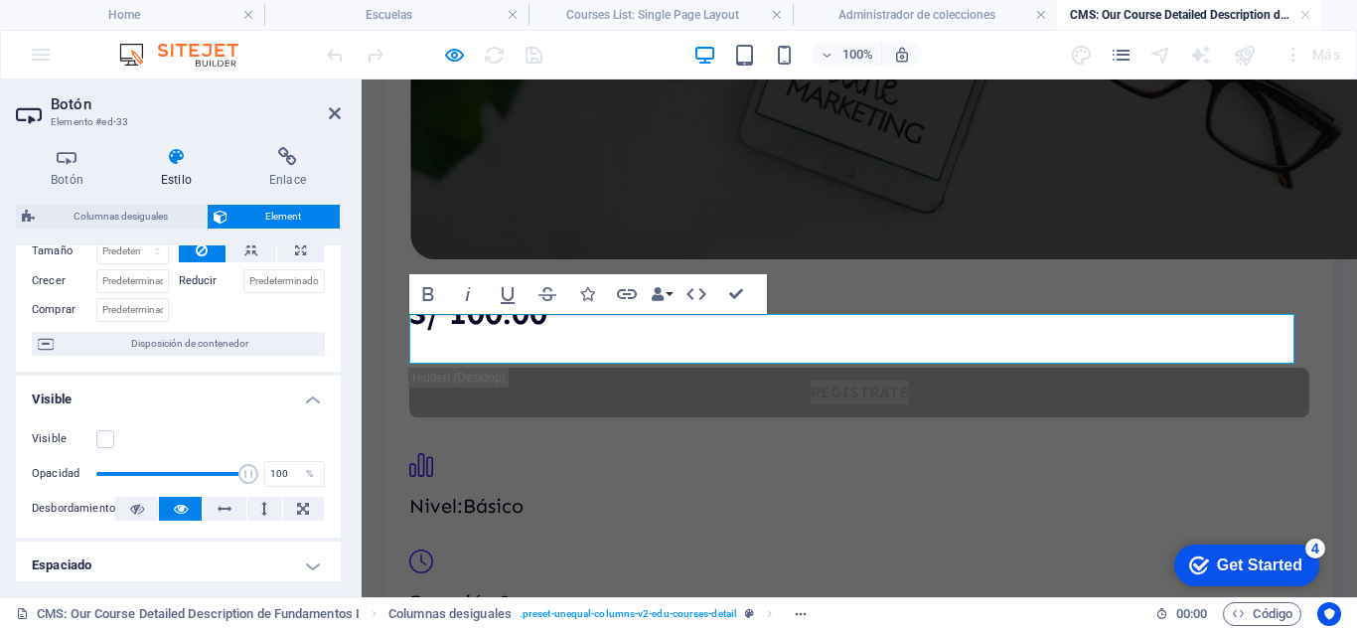
scroll to position [199, 0]
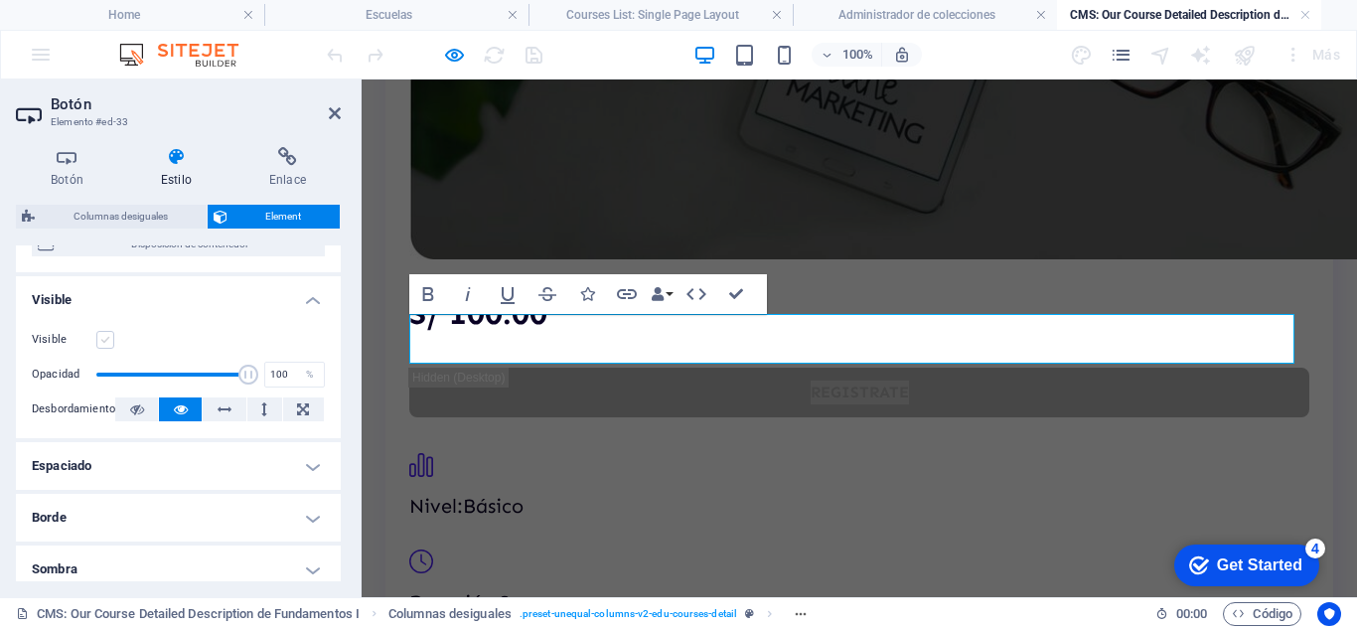
click at [100, 337] on label at bounding box center [105, 340] width 18 height 18
click at [0, 0] on input "Visible" at bounding box center [0, 0] width 0 height 0
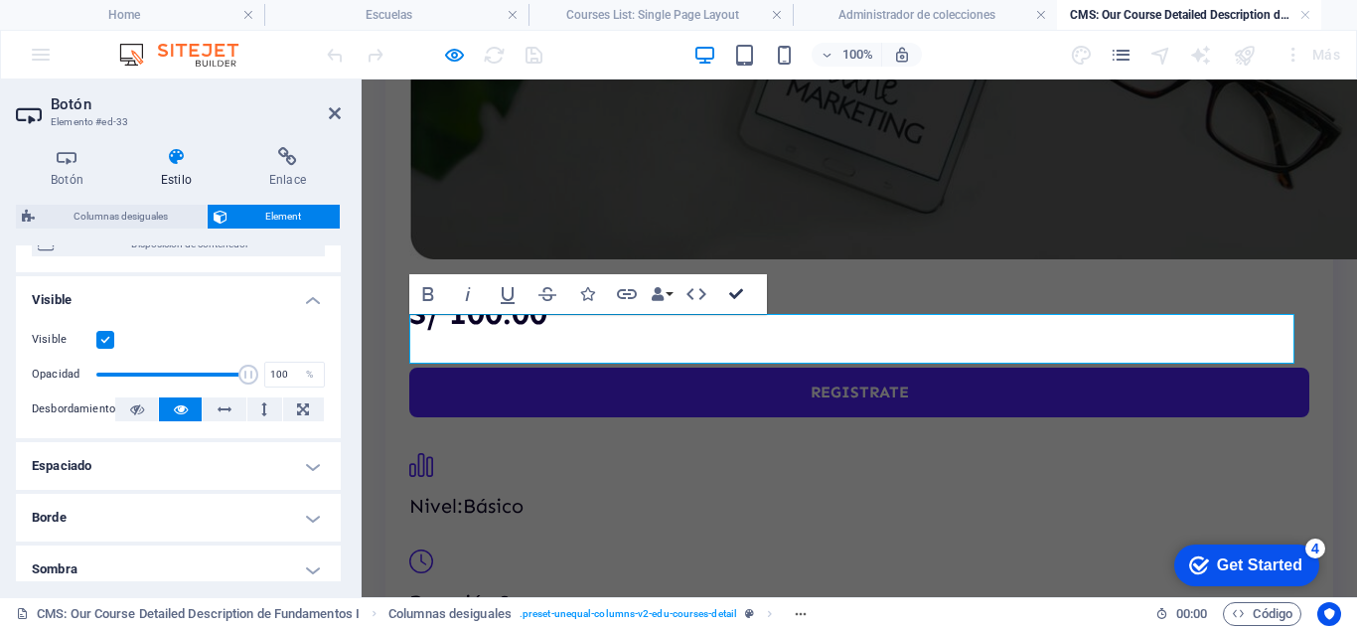
scroll to position [568, 0]
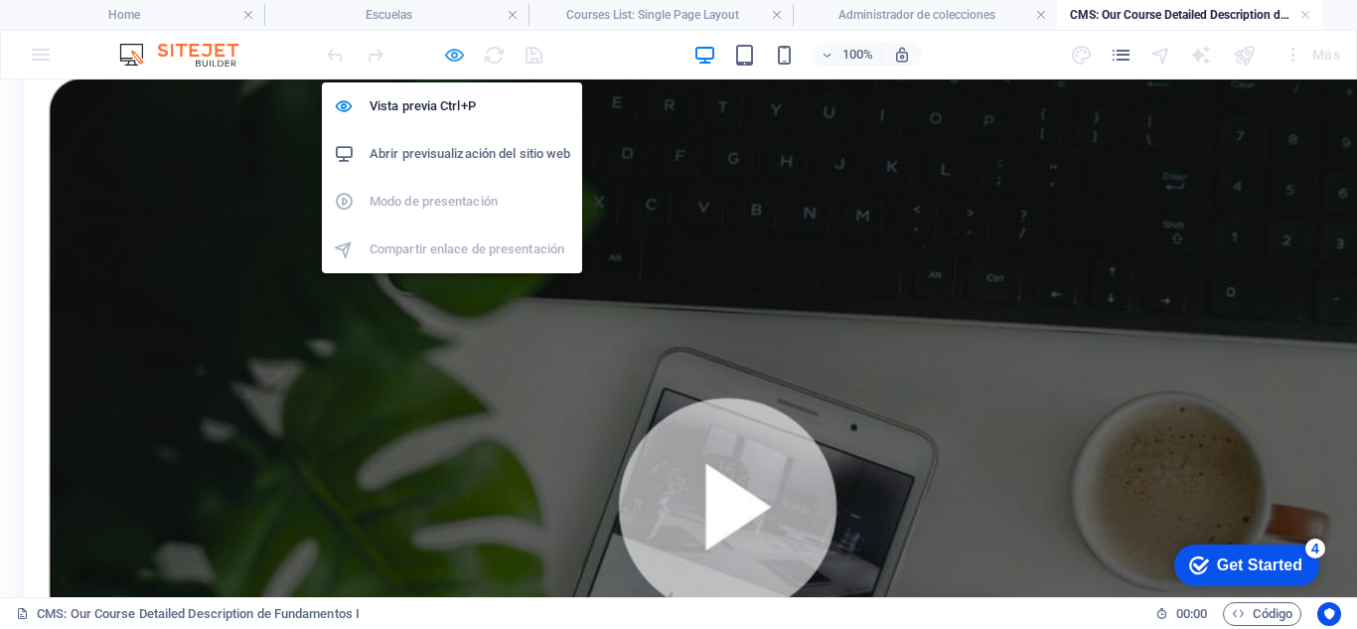
click at [462, 55] on icon "button" at bounding box center [454, 55] width 23 height 23
click at [455, 59] on icon "button" at bounding box center [454, 55] width 23 height 23
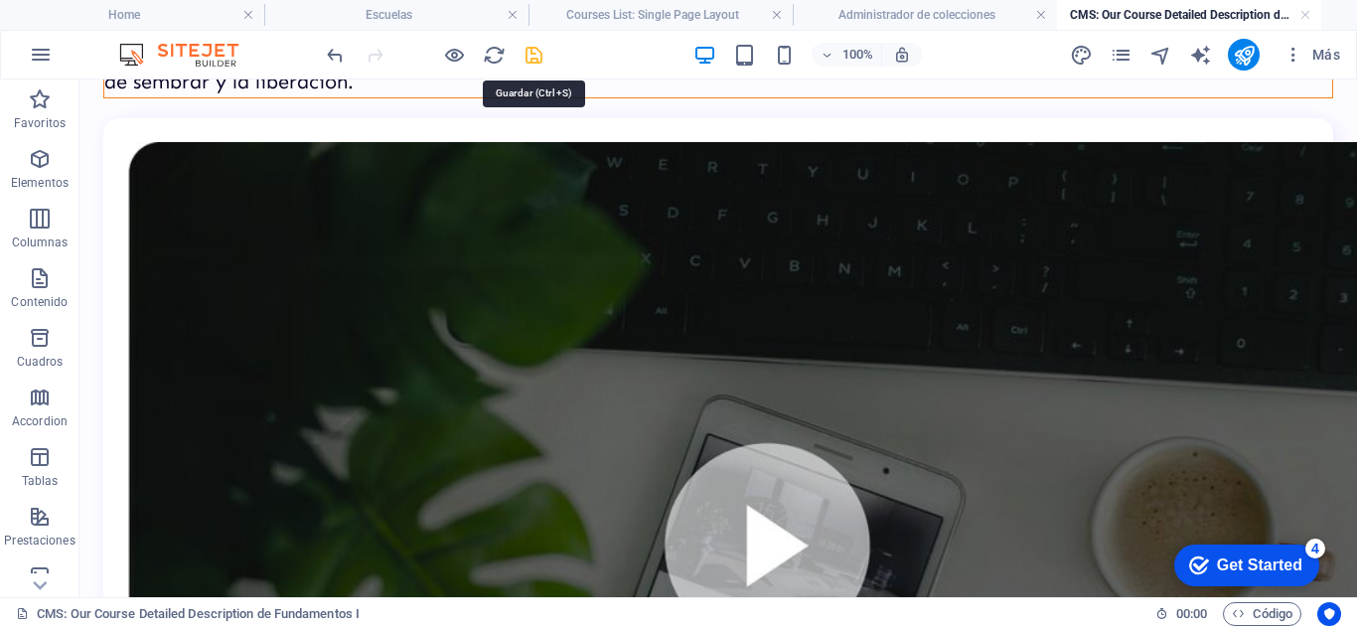
drag, startPoint x: 533, startPoint y: 56, endPoint x: 457, endPoint y: 36, distance: 79.0
click at [533, 56] on icon "save" at bounding box center [534, 55] width 23 height 23
drag, startPoint x: 1247, startPoint y: 54, endPoint x: 991, endPoint y: 15, distance: 258.2
click at [1247, 54] on icon "publish" at bounding box center [1244, 55] width 23 height 23
